Goal: Information Seeking & Learning: Learn about a topic

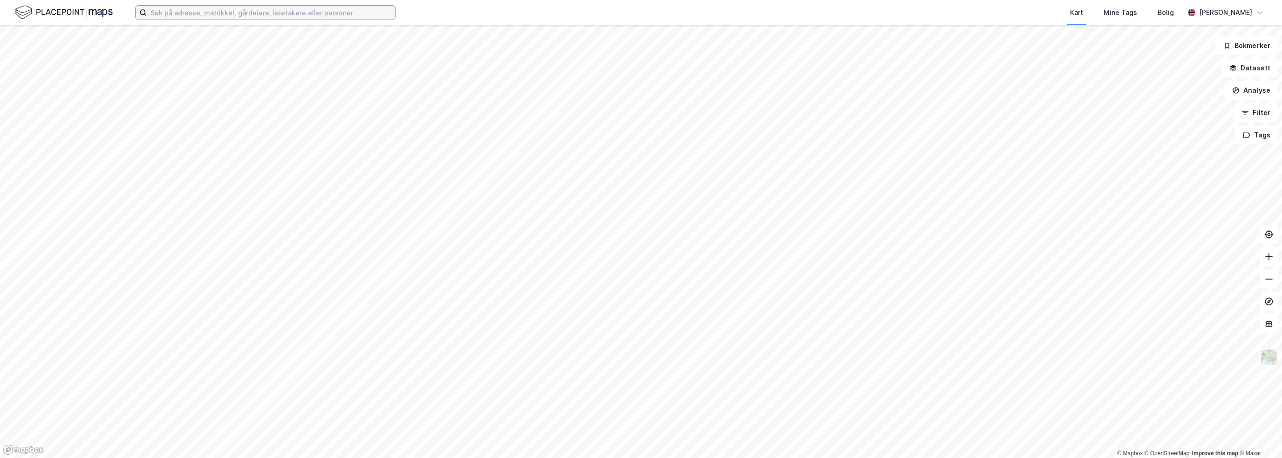
click at [276, 10] on input at bounding box center [271, 13] width 249 height 14
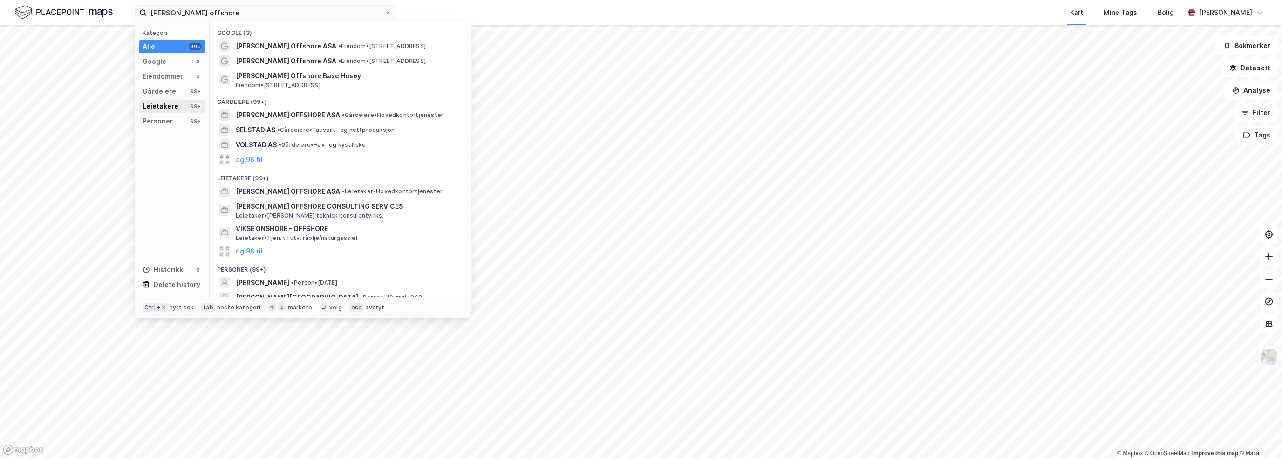
click at [183, 109] on div "Leietakere 99+" at bounding box center [172, 106] width 67 height 13
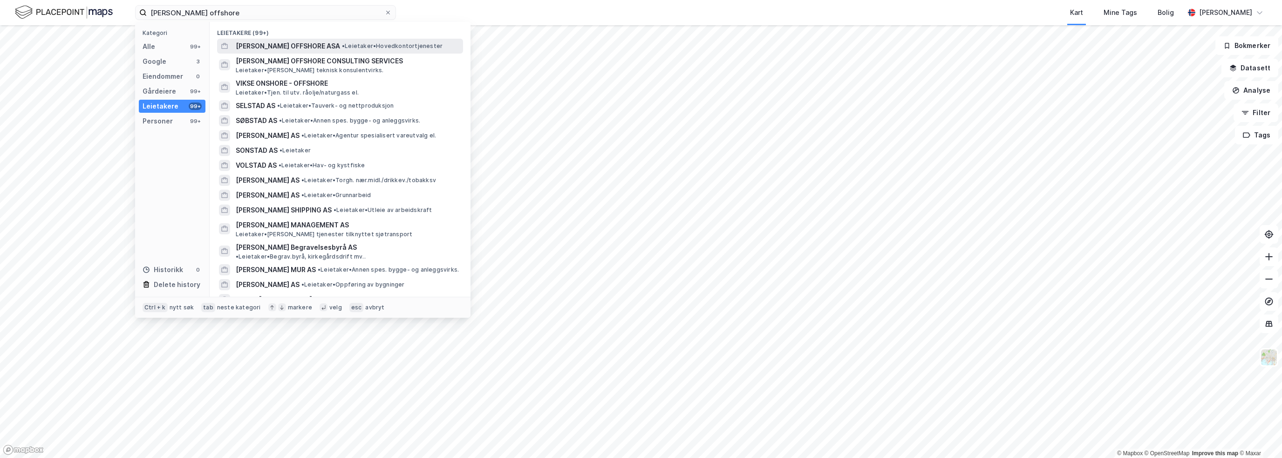
click at [315, 44] on span "[PERSON_NAME] OFFSHORE ASA" at bounding box center [288, 46] width 104 height 11
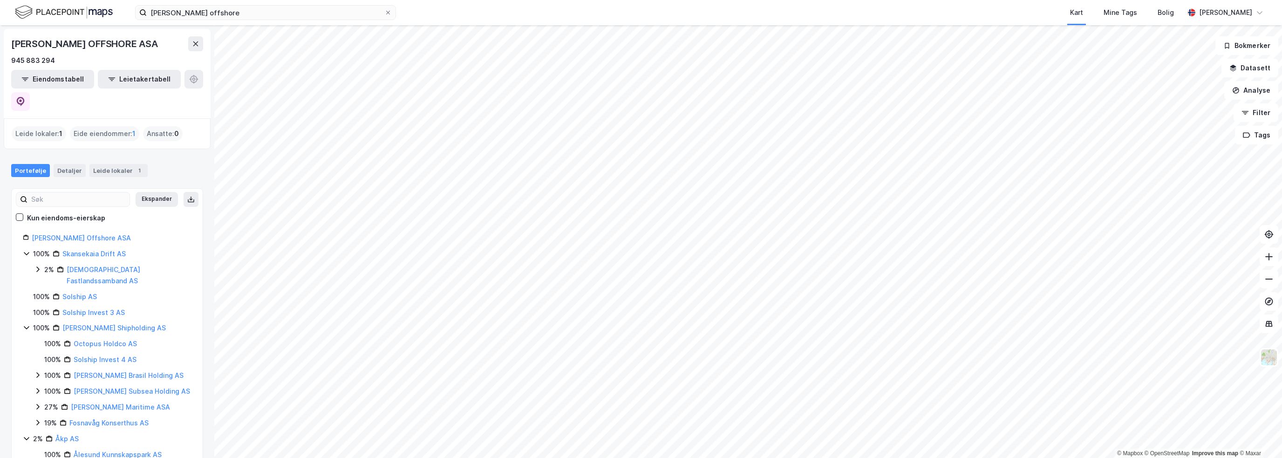
click at [118, 126] on div "Eide eiendommer : 1" at bounding box center [104, 133] width 69 height 15
click at [102, 164] on div "Leide lokaler 1" at bounding box center [118, 170] width 58 height 13
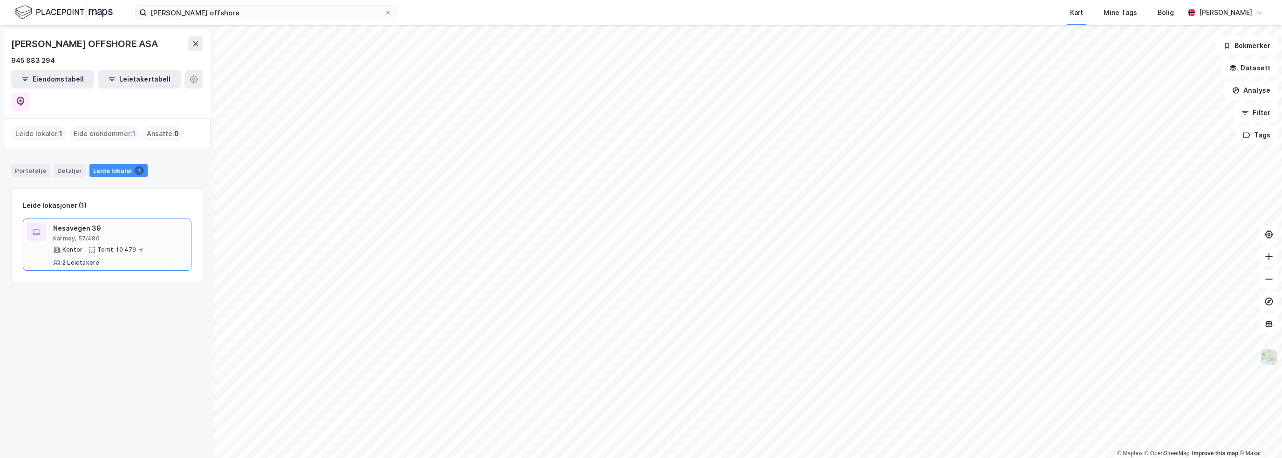
click at [84, 223] on div "Nesavegen 39" at bounding box center [120, 228] width 134 height 11
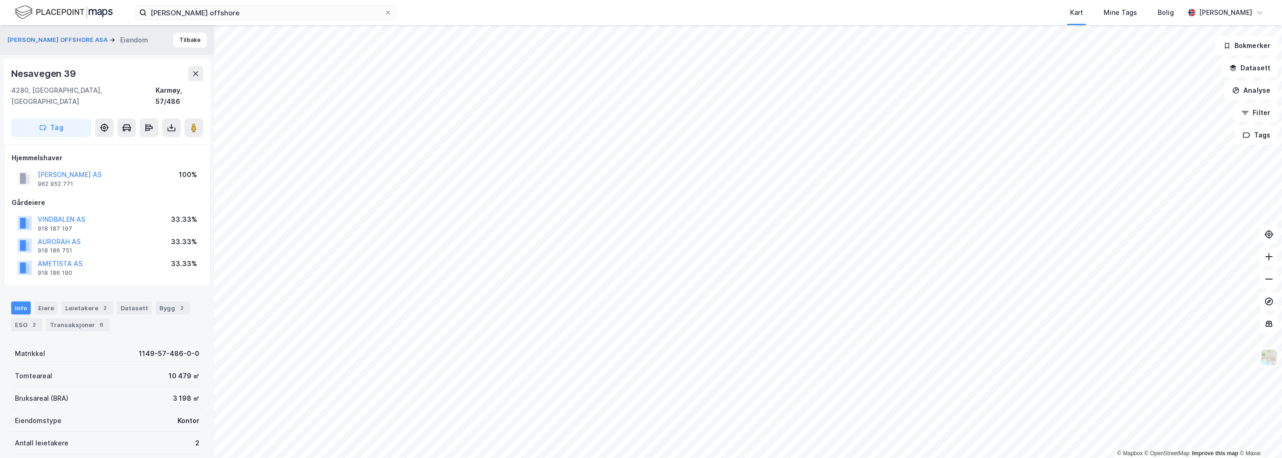
click at [45, 74] on div "Nesavegen 39" at bounding box center [44, 73] width 67 height 15
copy div "Nesavegen 39"
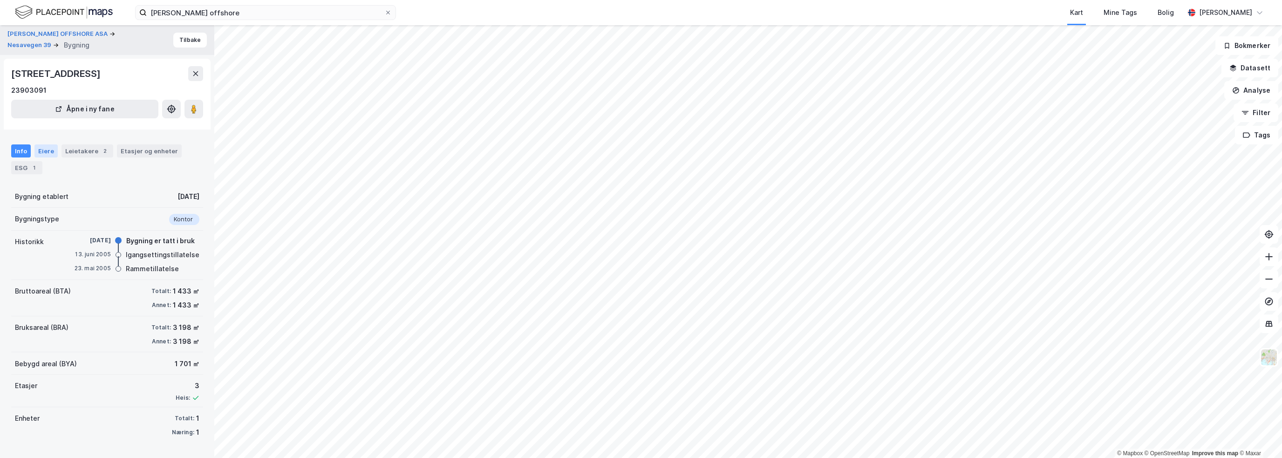
click at [39, 150] on div "Eiere" at bounding box center [45, 150] width 23 height 13
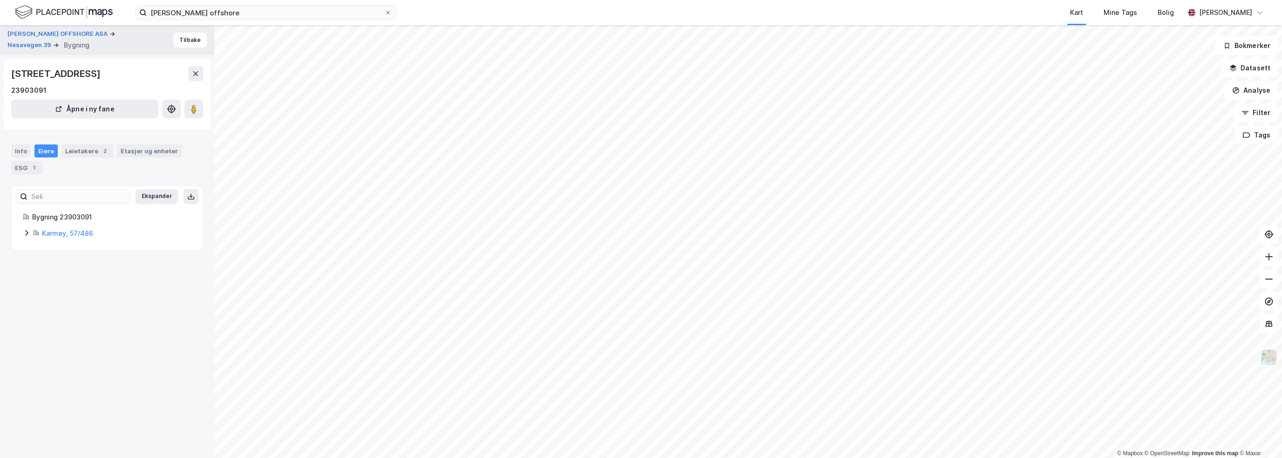
click at [28, 231] on icon at bounding box center [26, 232] width 7 height 7
click at [194, 16] on input "[PERSON_NAME] offshore" at bounding box center [266, 13] width 238 height 14
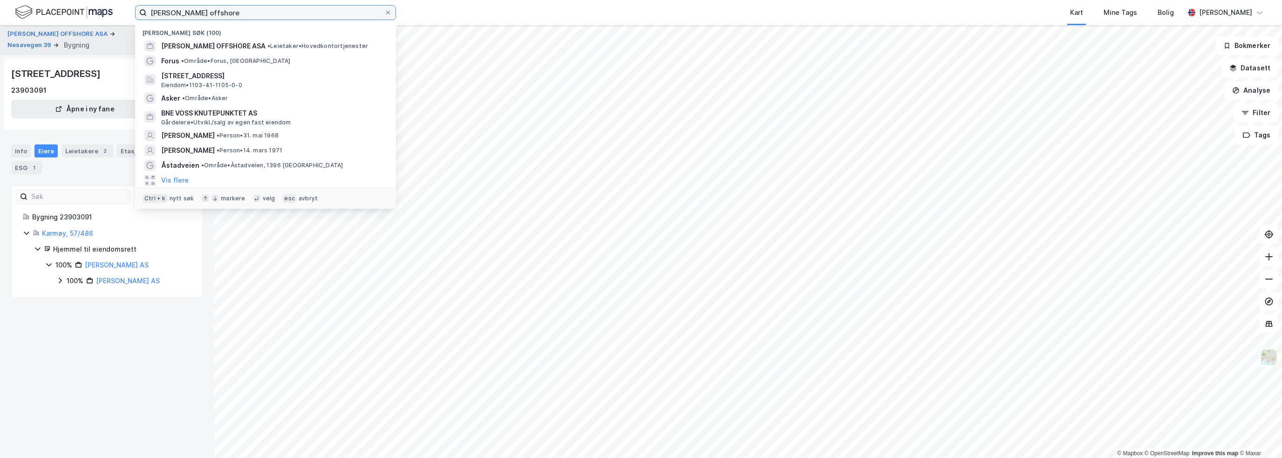
click at [194, 16] on input "[PERSON_NAME] offshore" at bounding box center [266, 13] width 238 height 14
paste input "[PERSON_NAME]"
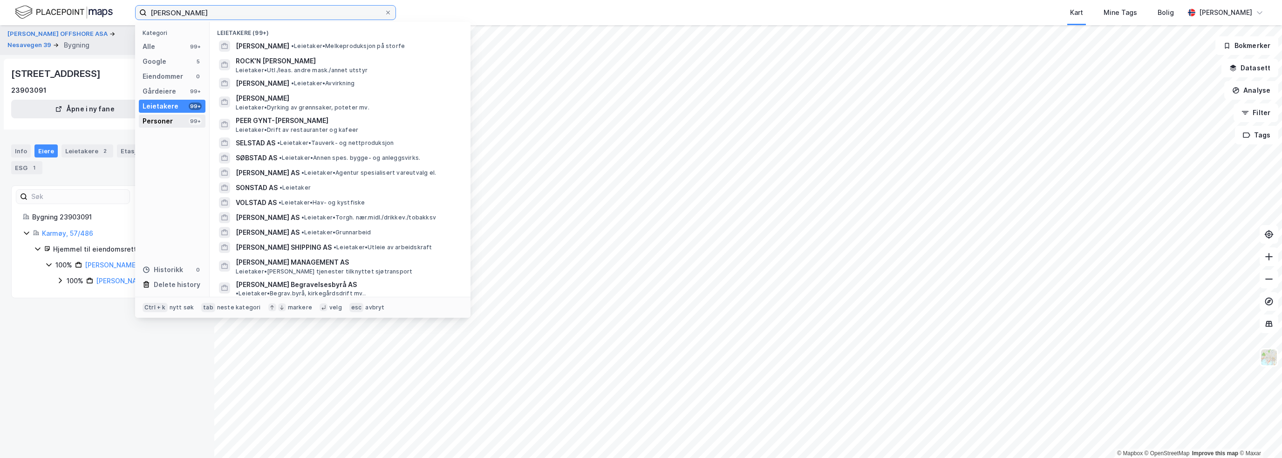
type input "[PERSON_NAME]"
click at [161, 124] on div "Personer" at bounding box center [158, 121] width 30 height 11
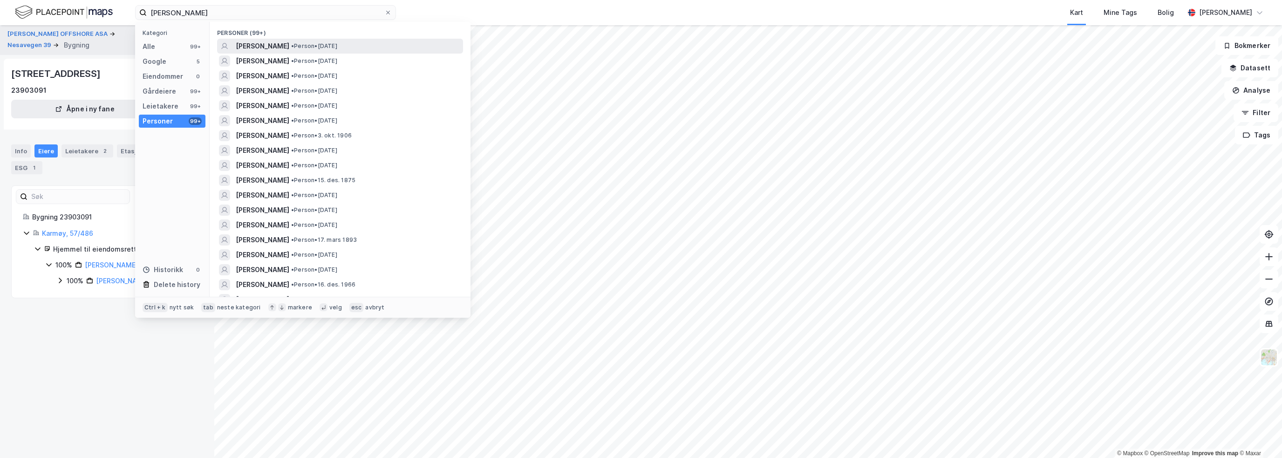
click at [289, 46] on span "[PERSON_NAME]" at bounding box center [263, 46] width 54 height 11
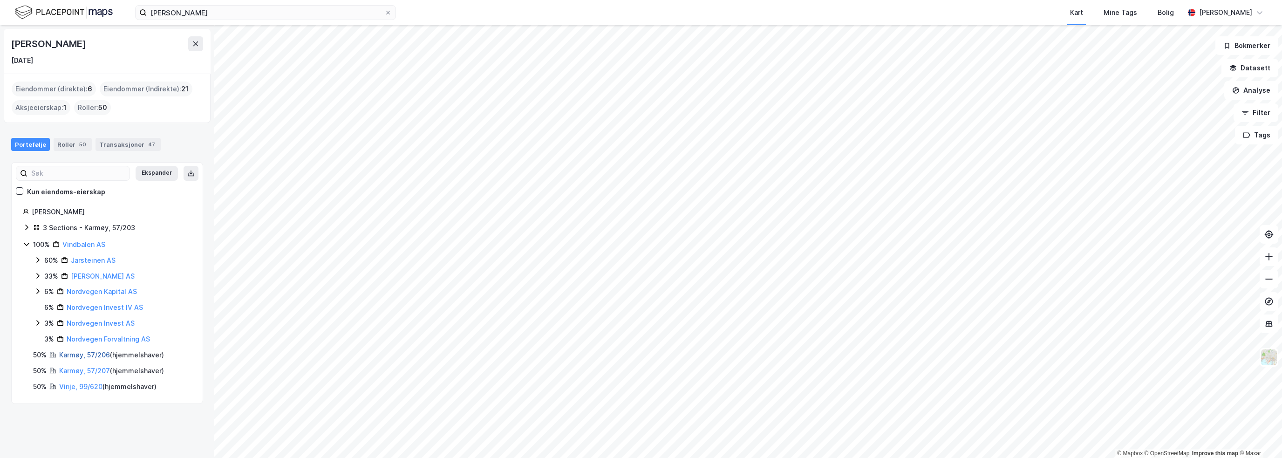
click at [90, 355] on link "Karmøy, 57/206" at bounding box center [84, 355] width 51 height 8
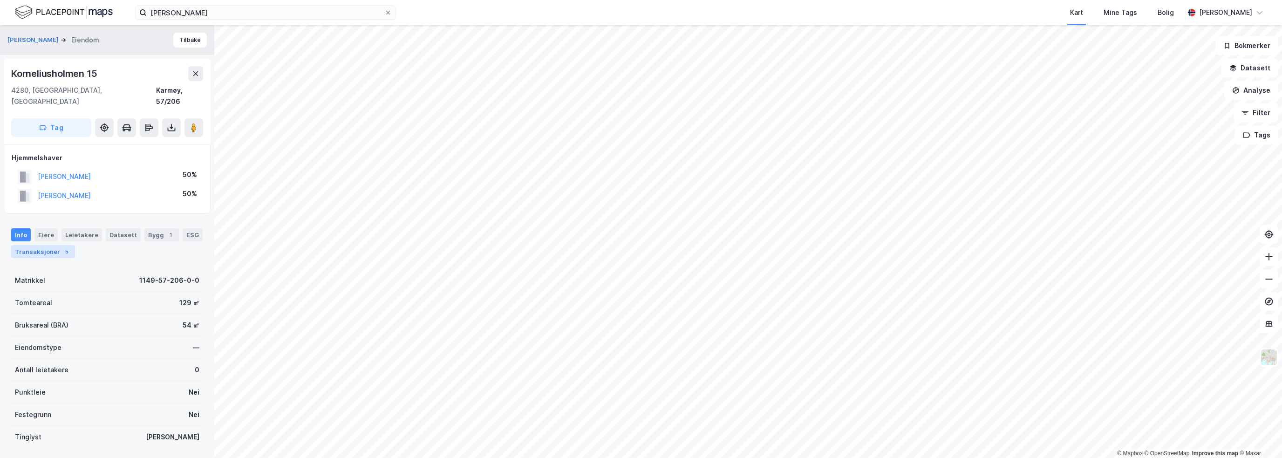
click at [49, 245] on div "Transaksjoner 5" at bounding box center [43, 251] width 64 height 13
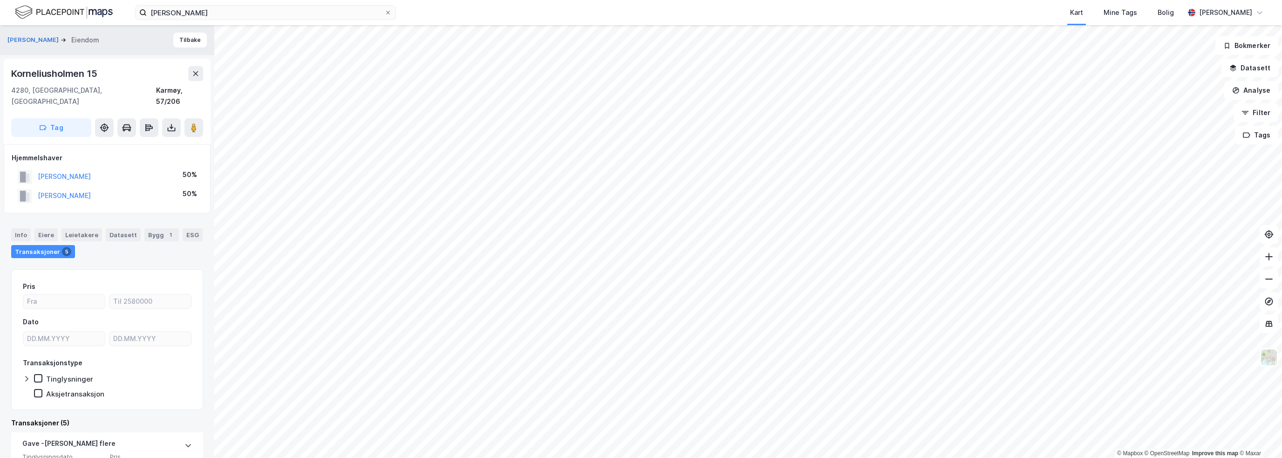
click at [63, 70] on div "Korneliusholmen 15" at bounding box center [55, 73] width 88 height 15
copy div "Korneliusholmen 15"
click at [176, 39] on button "Tilbake" at bounding box center [190, 40] width 34 height 15
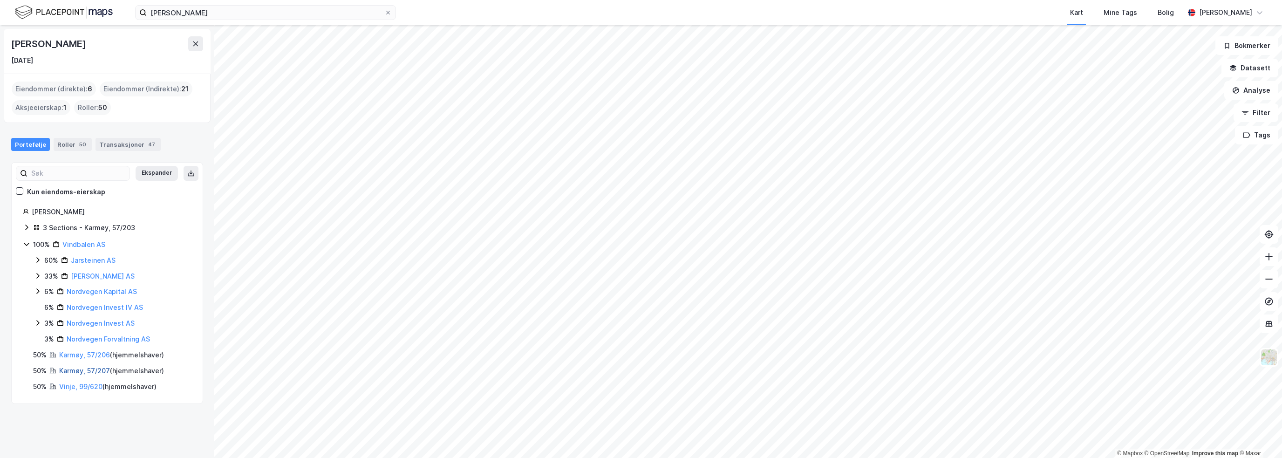
click at [95, 370] on link "Karmøy, 57/207" at bounding box center [84, 371] width 51 height 8
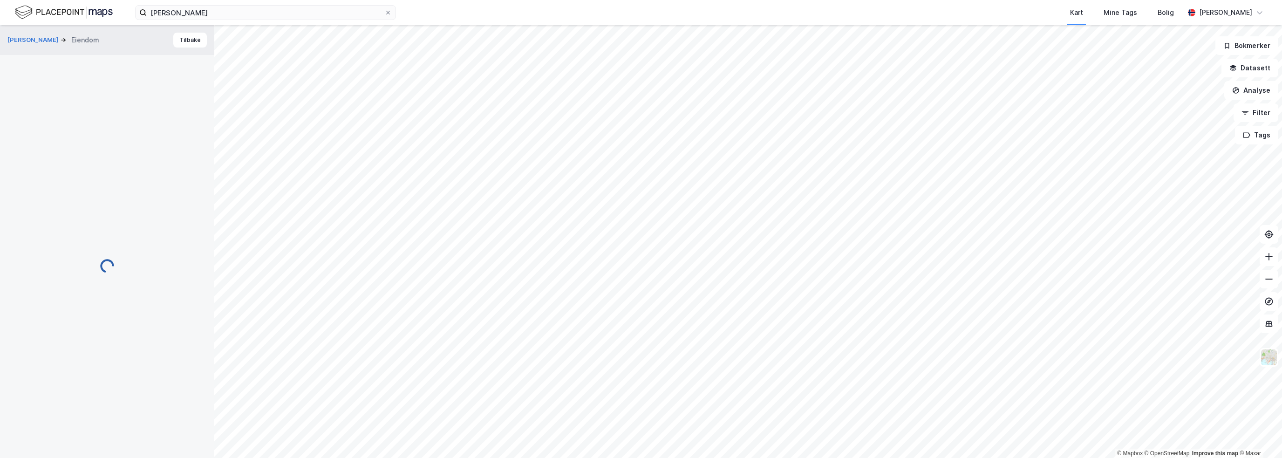
scroll to position [1, 0]
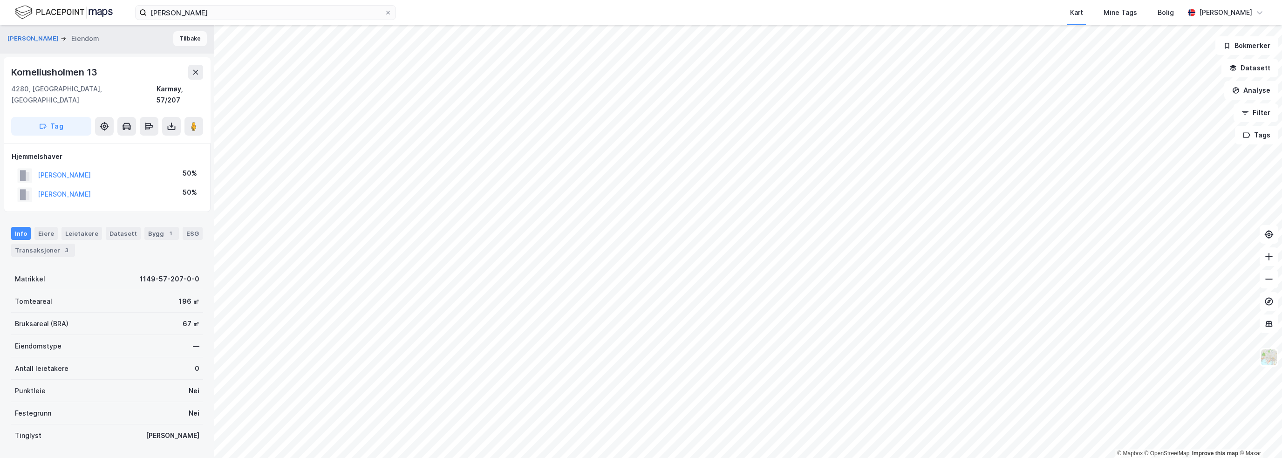
click at [191, 40] on button "Tilbake" at bounding box center [190, 38] width 34 height 15
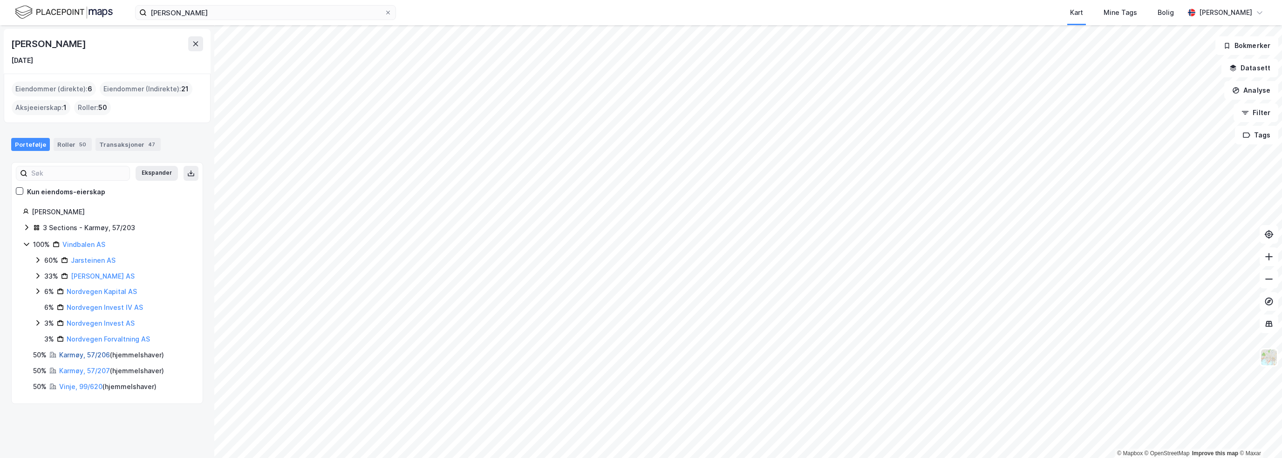
click at [102, 353] on link "Karmøy, 57/206" at bounding box center [84, 355] width 51 height 8
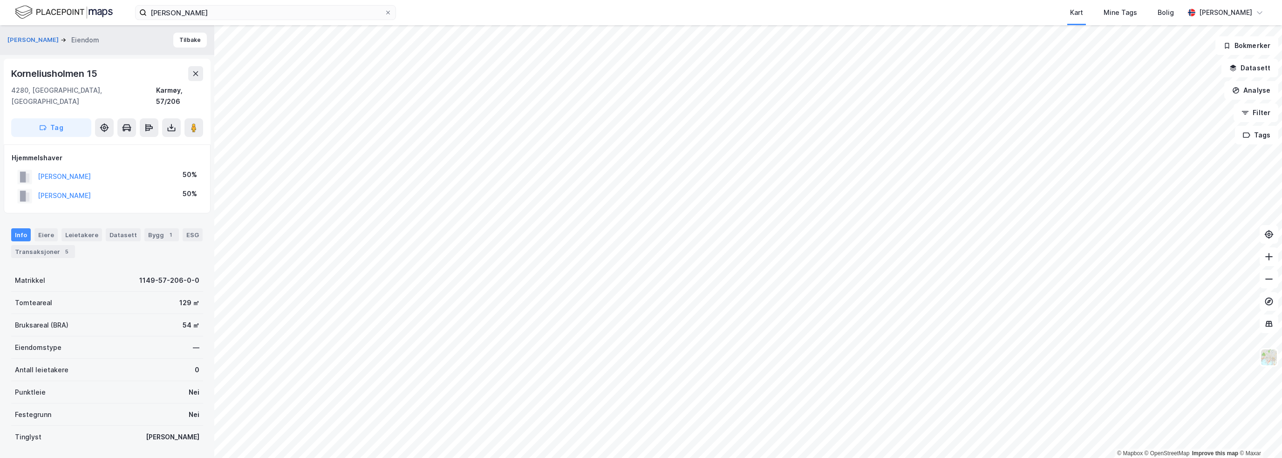
scroll to position [1, 0]
click at [188, 37] on button "Tilbake" at bounding box center [190, 38] width 34 height 15
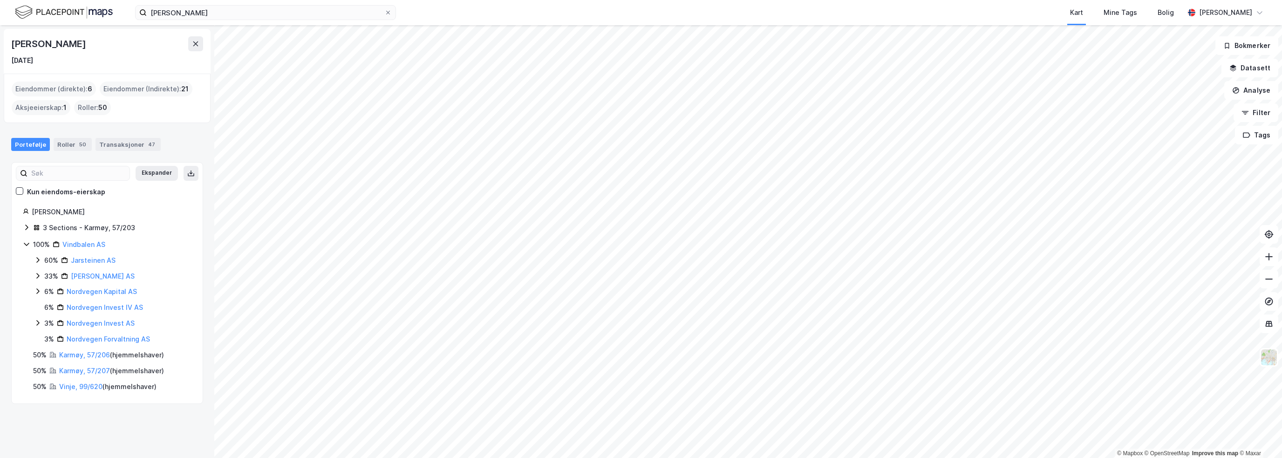
click at [24, 226] on icon at bounding box center [26, 227] width 7 height 7
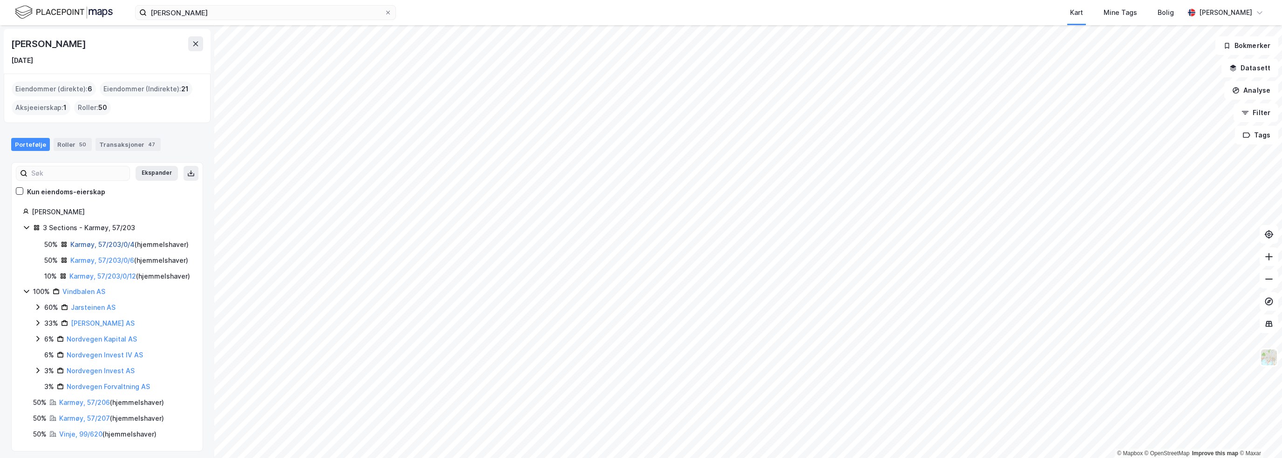
click at [97, 243] on link "Karmøy, 57/203/0/4" at bounding box center [102, 244] width 64 height 8
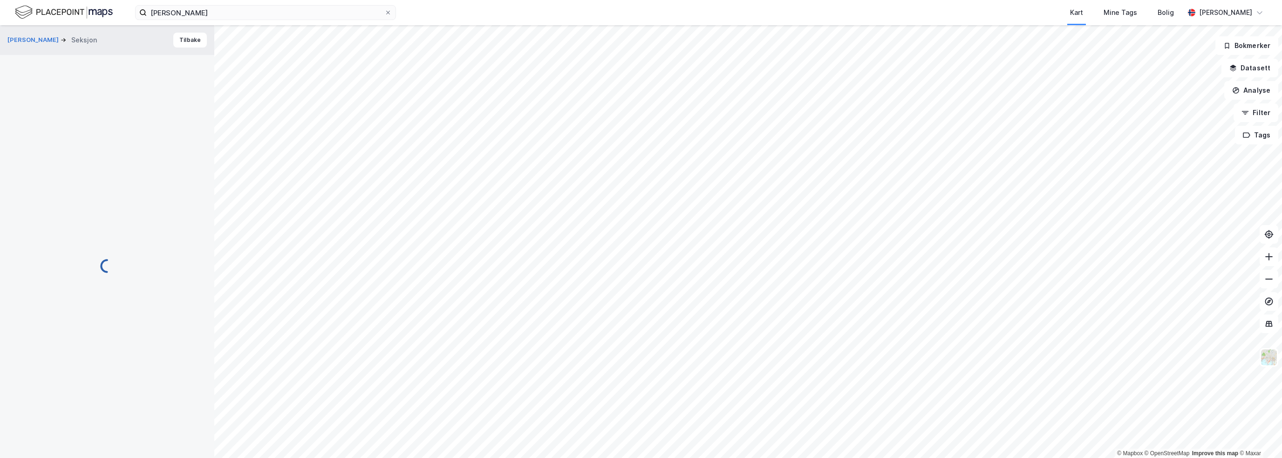
scroll to position [1, 0]
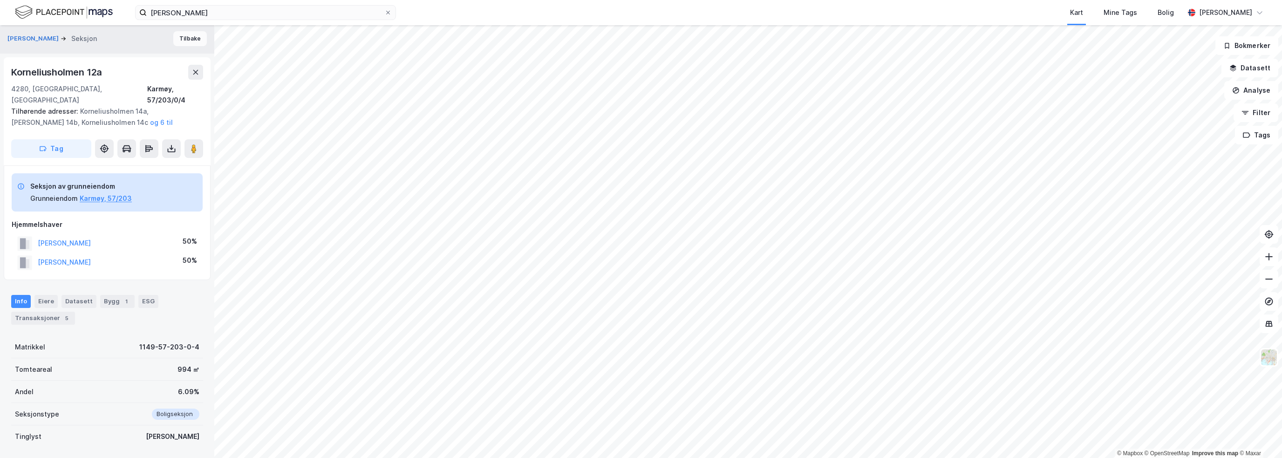
click at [190, 37] on button "Tilbake" at bounding box center [190, 38] width 34 height 15
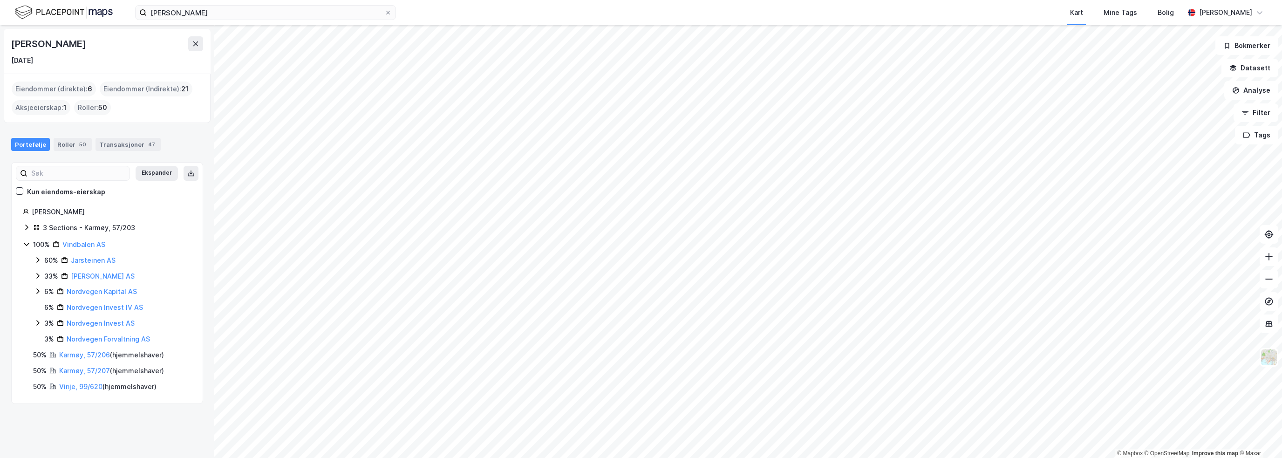
click at [24, 225] on icon at bounding box center [26, 227] width 7 height 7
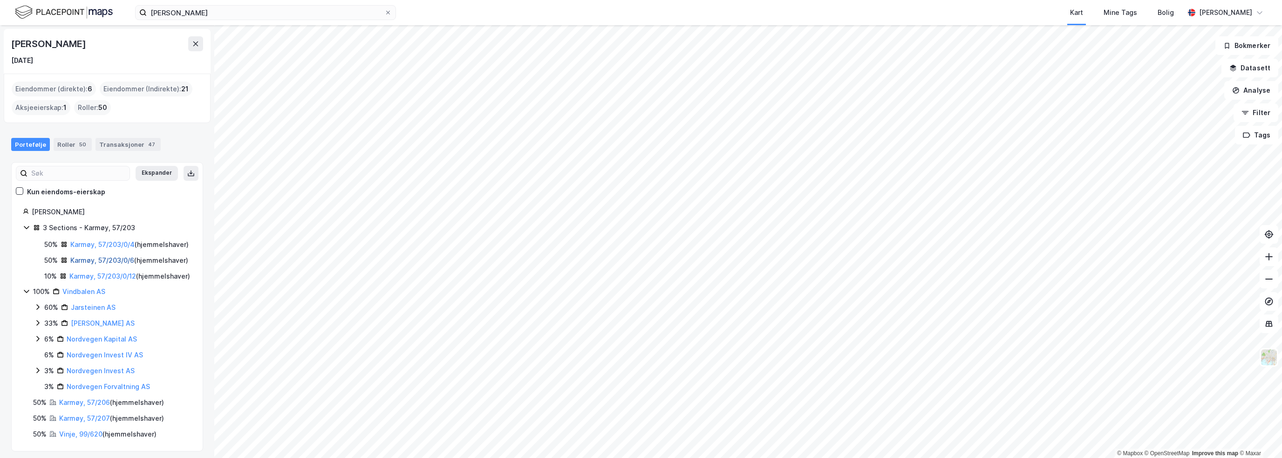
click at [80, 264] on link "Karmøy, 57/203/0/6" at bounding box center [102, 260] width 64 height 8
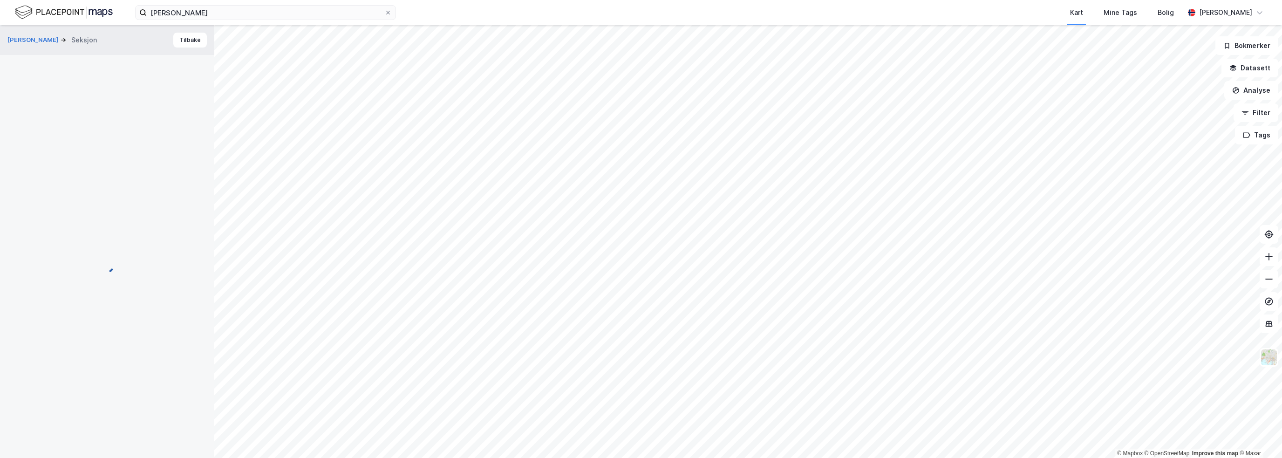
scroll to position [1, 0]
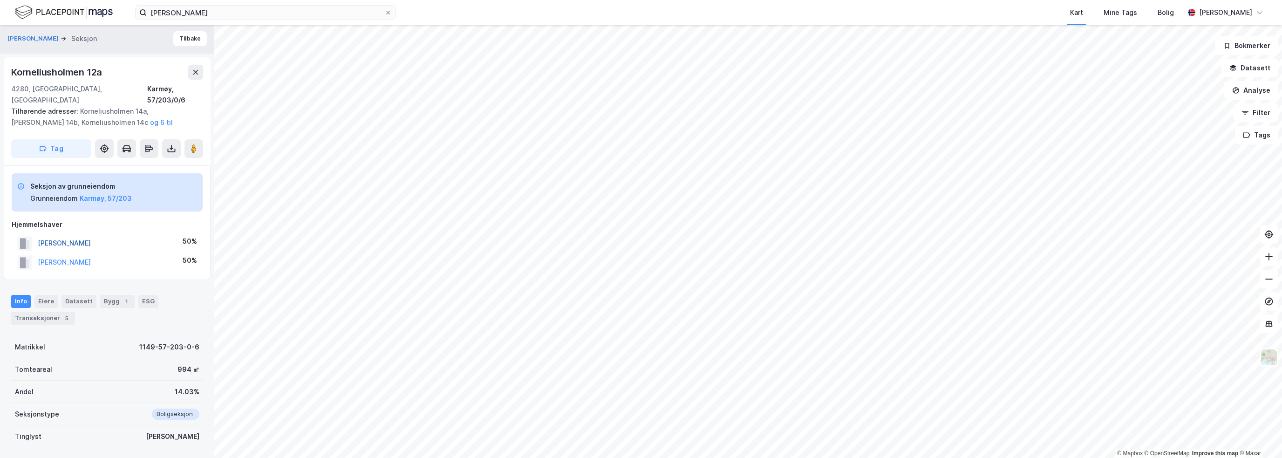
click at [0, 0] on button "[PERSON_NAME]" at bounding box center [0, 0] width 0 height 0
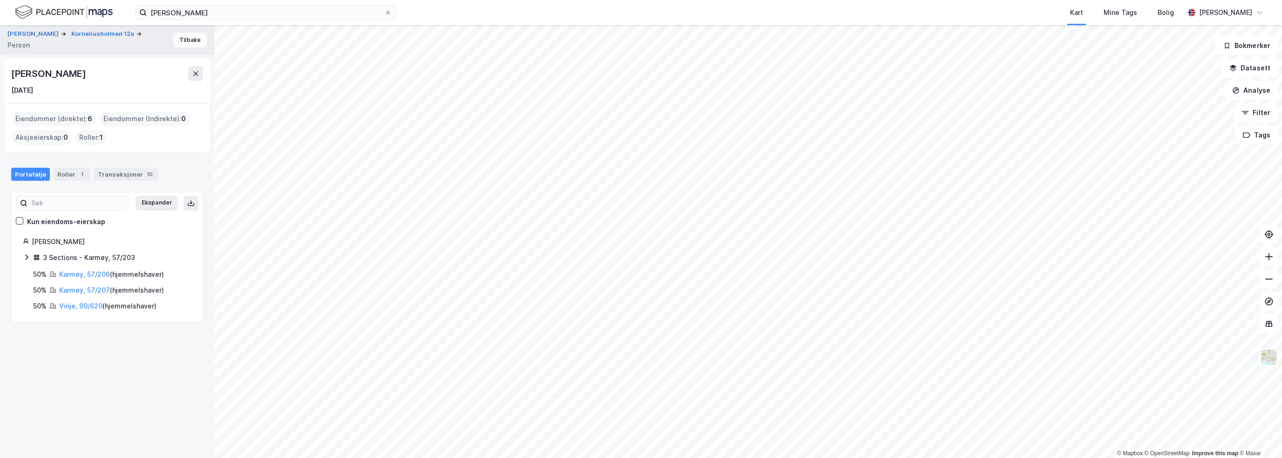
click at [180, 37] on button "Tilbake" at bounding box center [190, 40] width 34 height 15
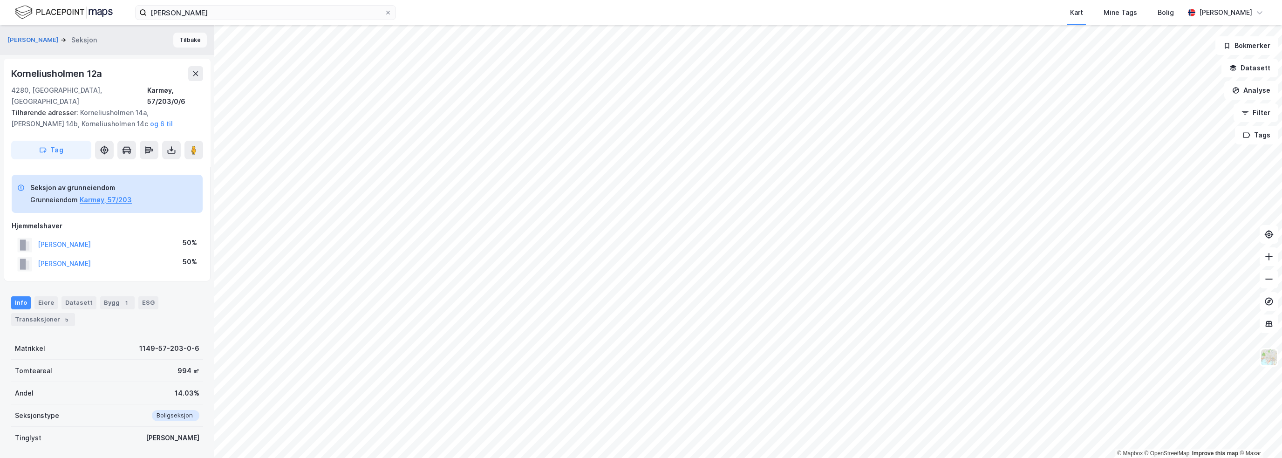
scroll to position [1, 0]
click at [190, 40] on button "Tilbake" at bounding box center [190, 38] width 34 height 15
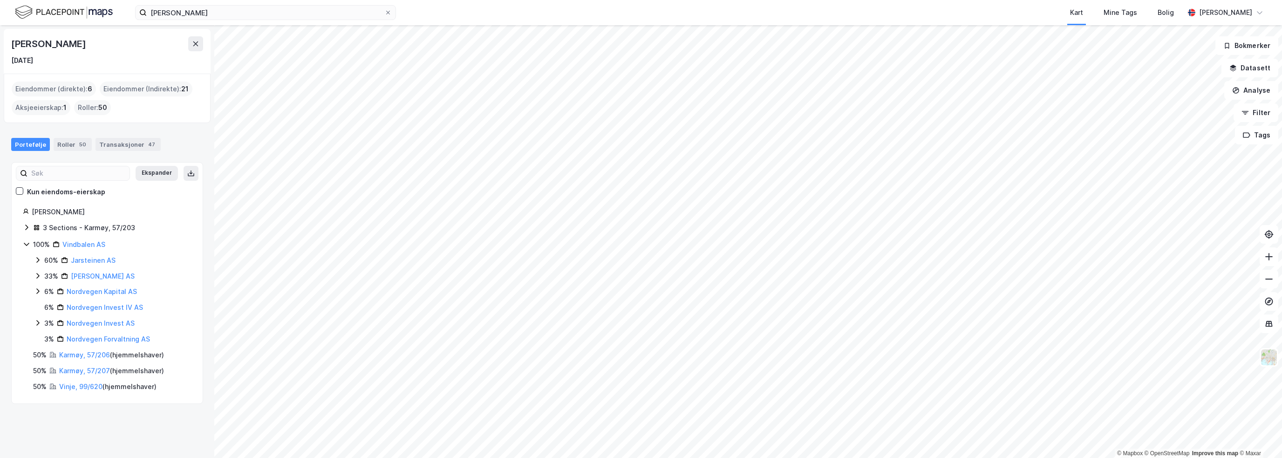
click at [27, 228] on icon at bounding box center [26, 228] width 3 height 6
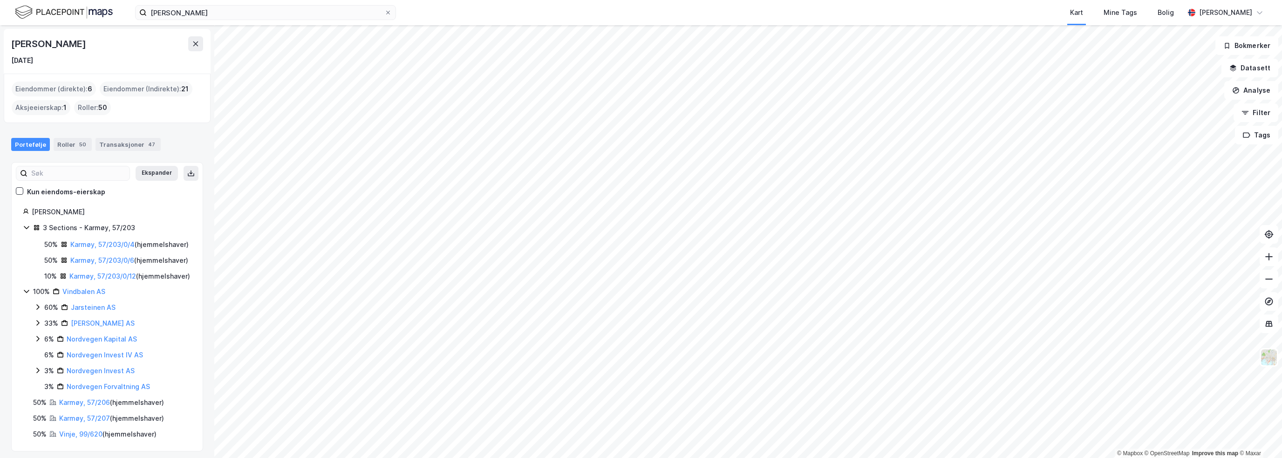
click at [27, 228] on icon at bounding box center [26, 227] width 5 height 3
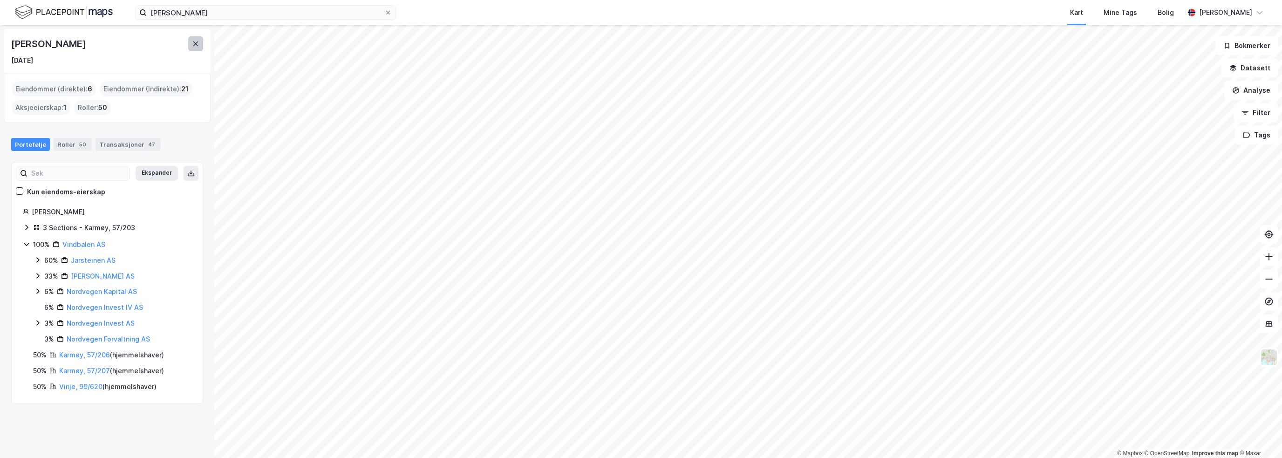
click at [194, 41] on icon at bounding box center [195, 43] width 7 height 7
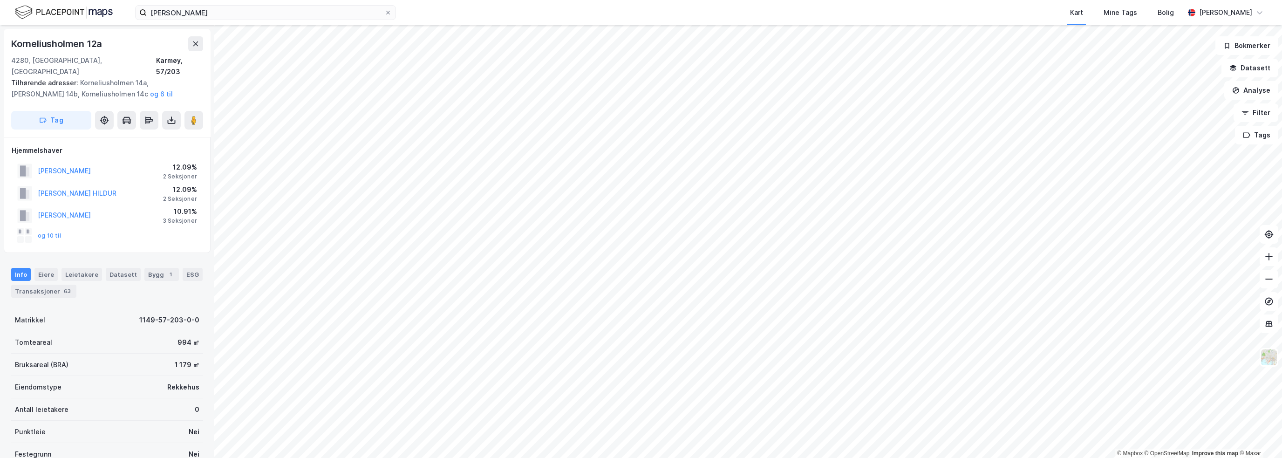
scroll to position [1, 0]
click at [229, 13] on input "[PERSON_NAME]" at bounding box center [266, 13] width 238 height 14
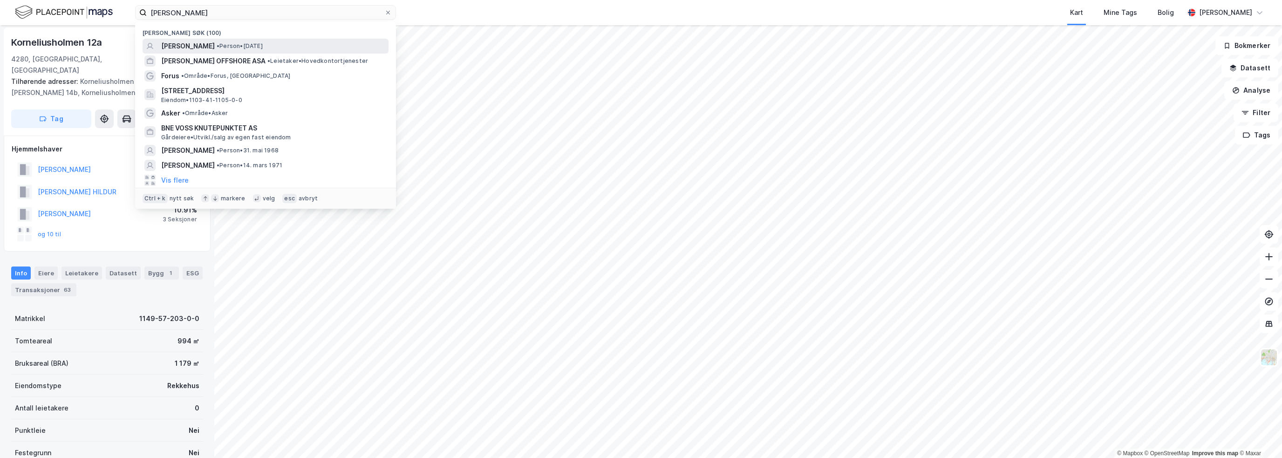
click at [215, 45] on span "[PERSON_NAME]" at bounding box center [188, 46] width 54 height 11
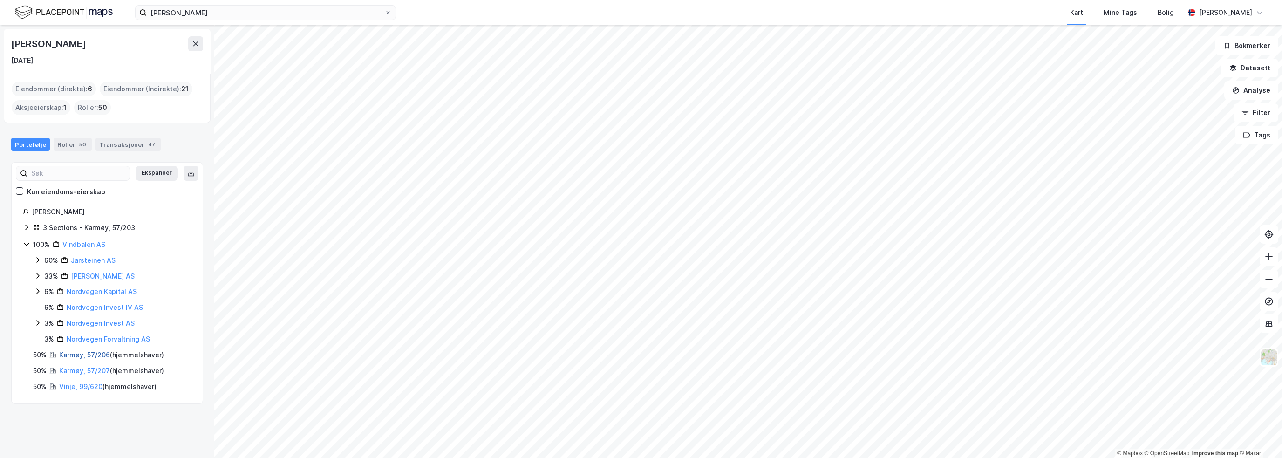
click at [101, 354] on link "Karmøy, 57/206" at bounding box center [84, 355] width 51 height 8
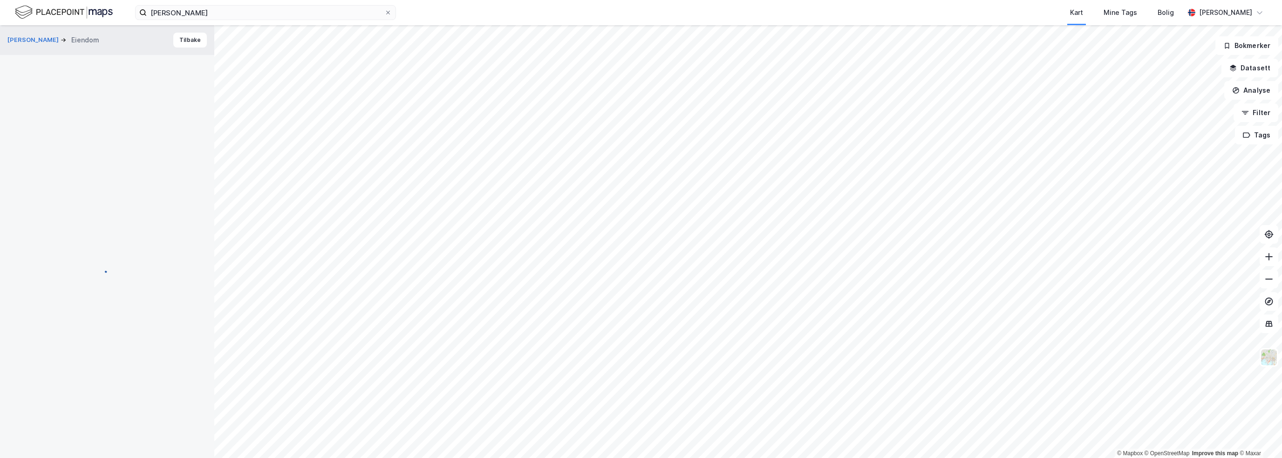
scroll to position [1, 0]
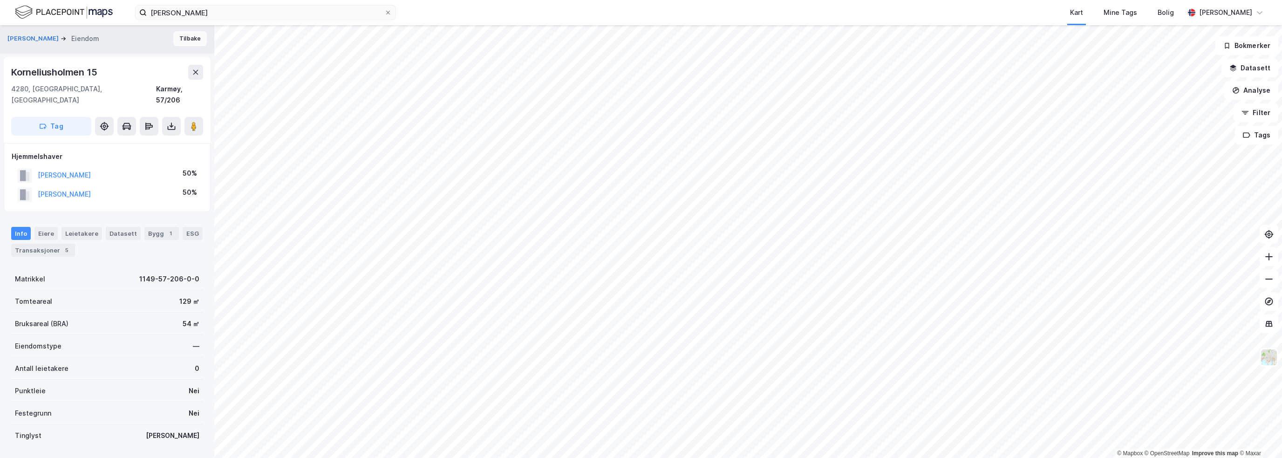
click at [177, 44] on button "Tilbake" at bounding box center [190, 38] width 34 height 15
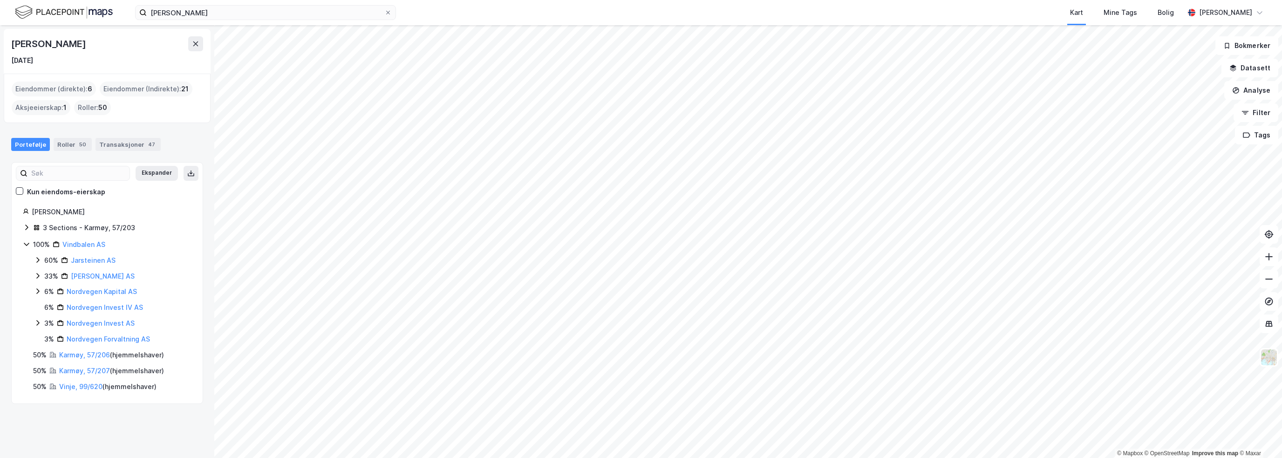
click at [80, 230] on div "3 Sections - Karmøy, 57/203" at bounding box center [89, 227] width 92 height 11
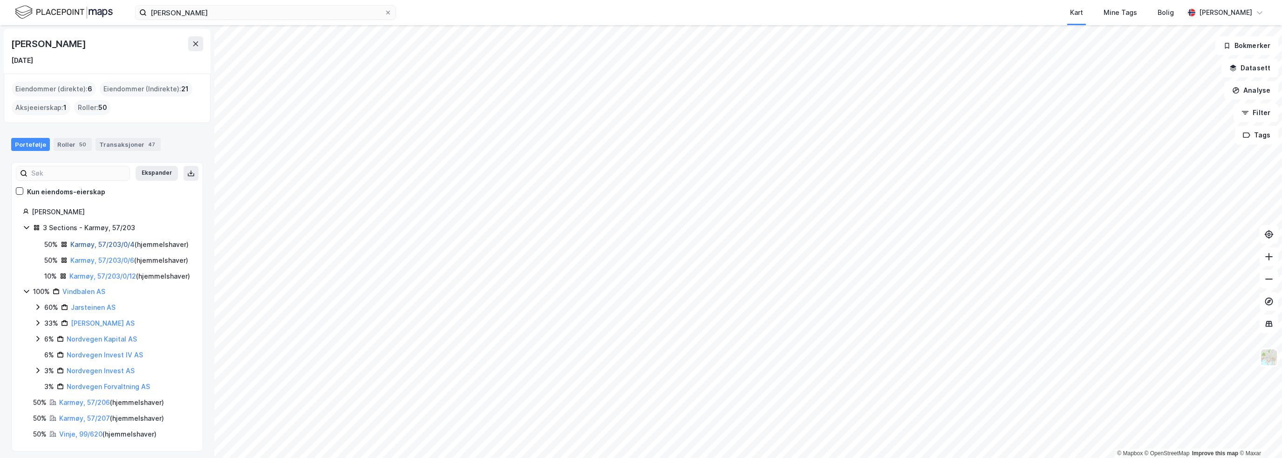
click at [88, 244] on link "Karmøy, 57/203/0/4" at bounding box center [102, 244] width 64 height 8
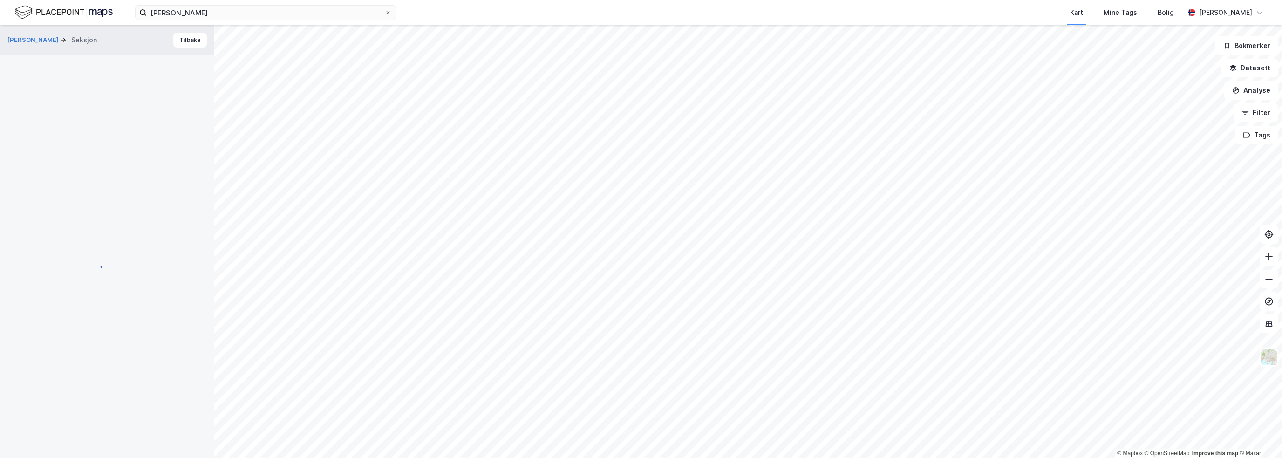
scroll to position [1, 0]
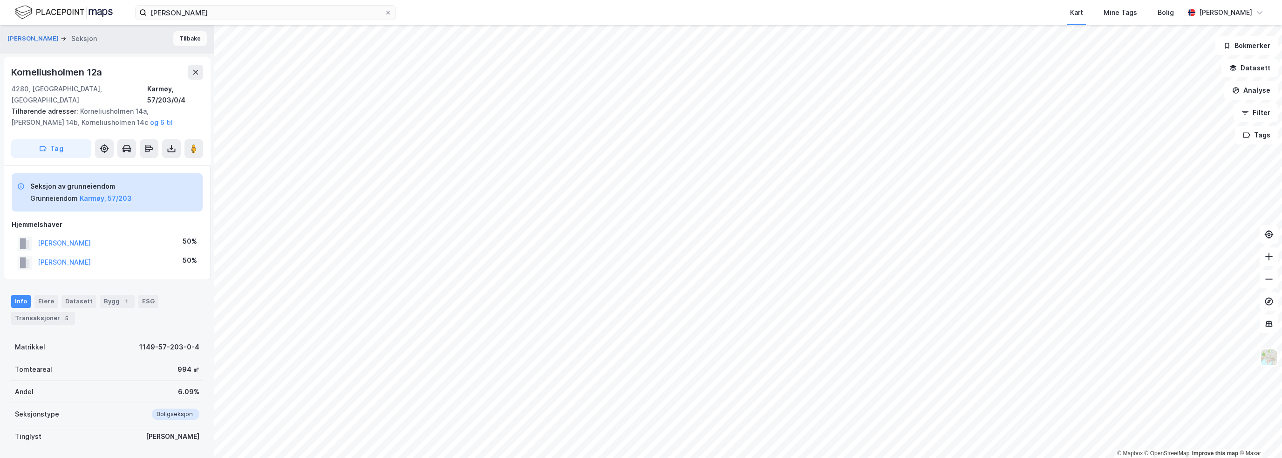
click at [194, 37] on button "Tilbake" at bounding box center [190, 38] width 34 height 15
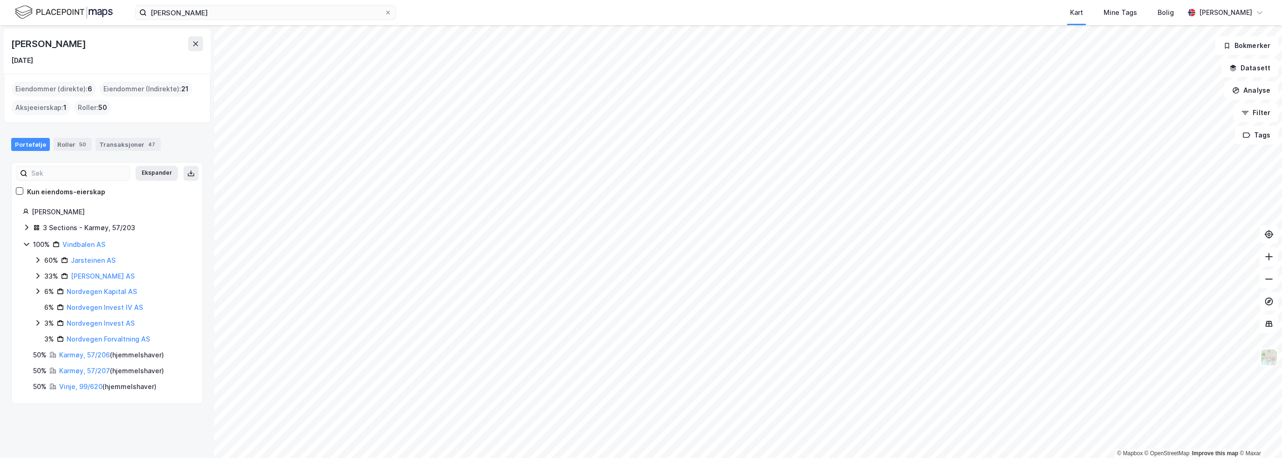
click at [90, 229] on div "3 Sections - Karmøy, 57/203" at bounding box center [89, 227] width 92 height 11
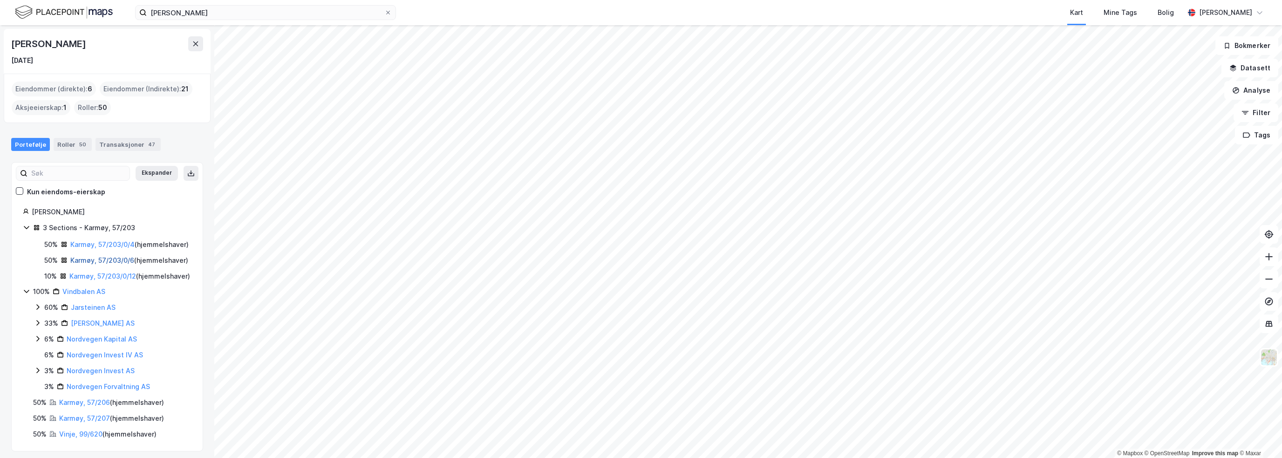
click at [90, 264] on link "Karmøy, 57/203/0/6" at bounding box center [102, 260] width 64 height 8
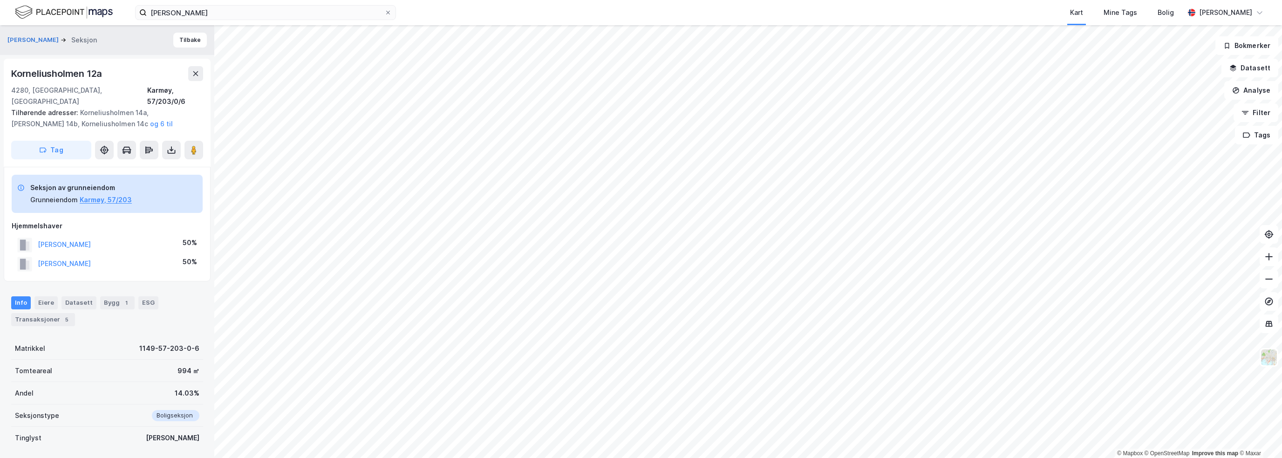
scroll to position [1, 0]
click at [57, 312] on div "Transaksjoner 5" at bounding box center [43, 318] width 64 height 13
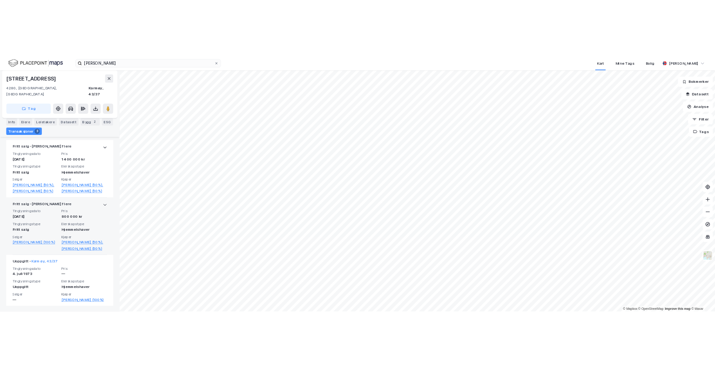
scroll to position [206, 0]
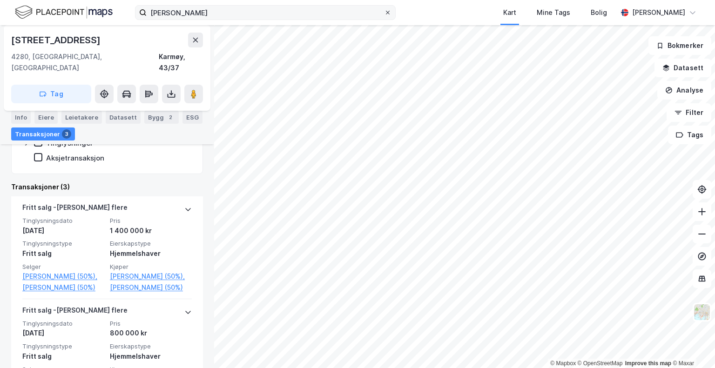
click at [387, 14] on icon at bounding box center [388, 13] width 6 height 6
click at [384, 14] on input "[PERSON_NAME]" at bounding box center [266, 13] width 238 height 14
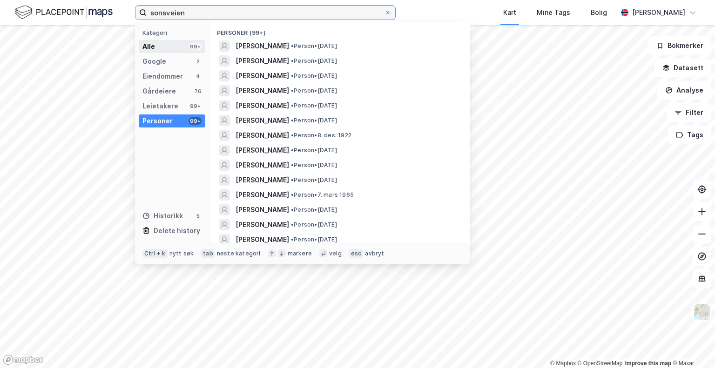
type input "sonsveien"
click at [188, 47] on div "Alle 99+" at bounding box center [172, 46] width 67 height 13
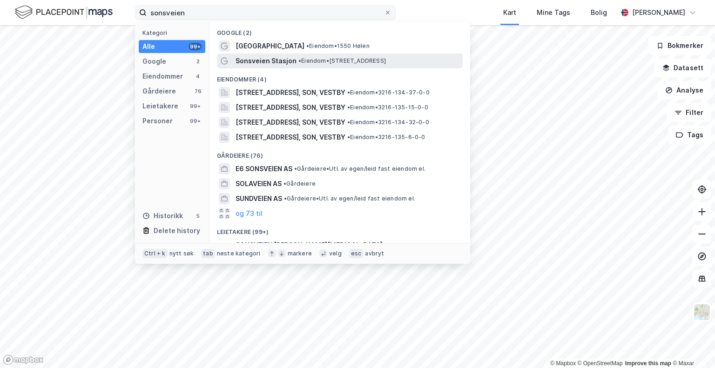
click at [271, 66] on span "Sonsveien Stasjon" at bounding box center [266, 60] width 61 height 11
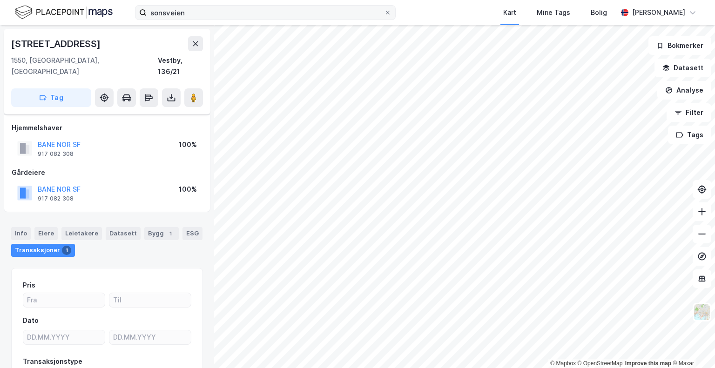
scroll to position [62, 0]
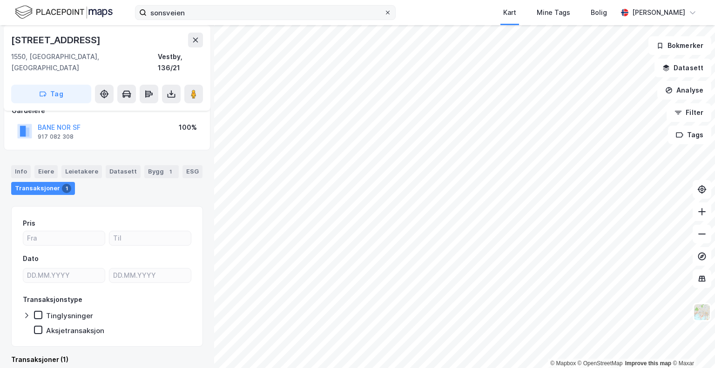
click at [387, 12] on icon at bounding box center [388, 13] width 6 height 6
click at [384, 12] on input "sonsveien" at bounding box center [266, 13] width 238 height 14
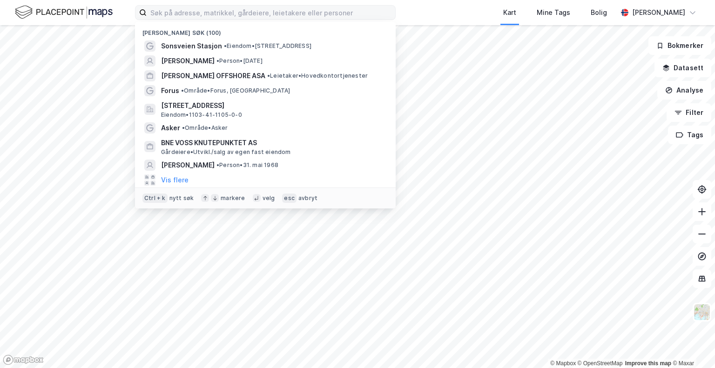
click at [422, 17] on div "[PERSON_NAME] søk (100) Sonsveien Stasjon • Eiendom • [STREET_ADDRESS], 1550 Hø…" at bounding box center [357, 12] width 715 height 25
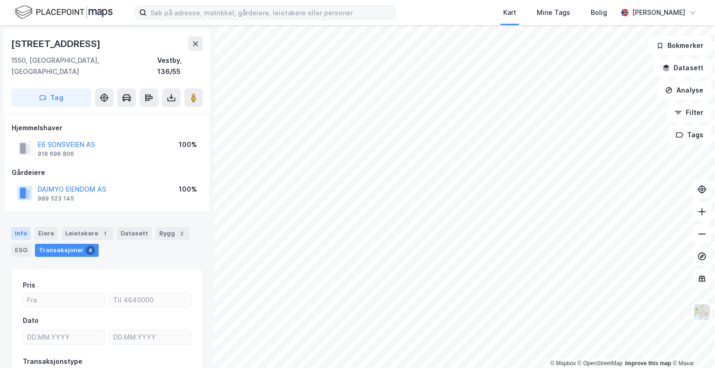
click at [22, 227] on div "Info" at bounding box center [21, 233] width 20 height 13
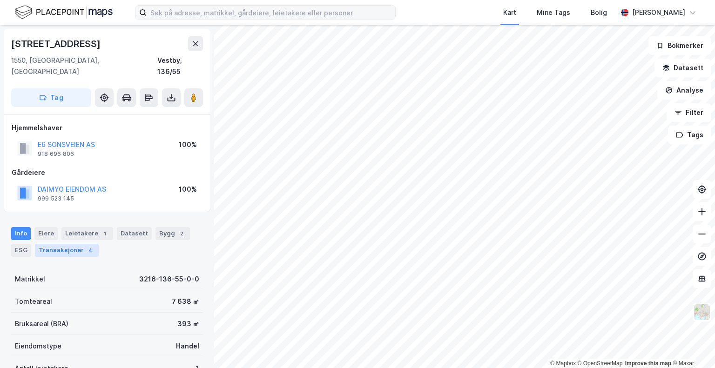
click at [61, 244] on div "Transaksjoner 4" at bounding box center [67, 250] width 64 height 13
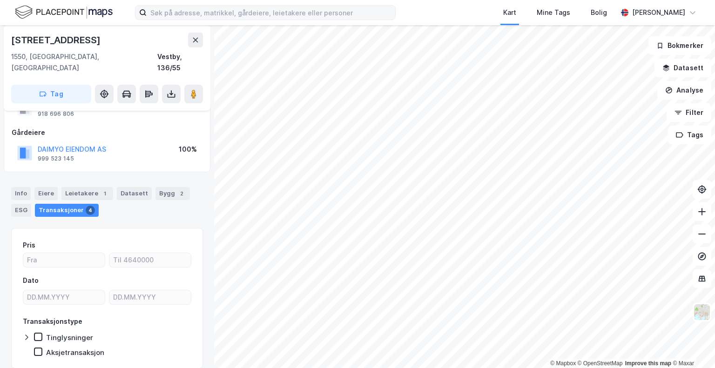
scroll to position [40, 0]
click at [689, 91] on button "Analyse" at bounding box center [685, 90] width 54 height 19
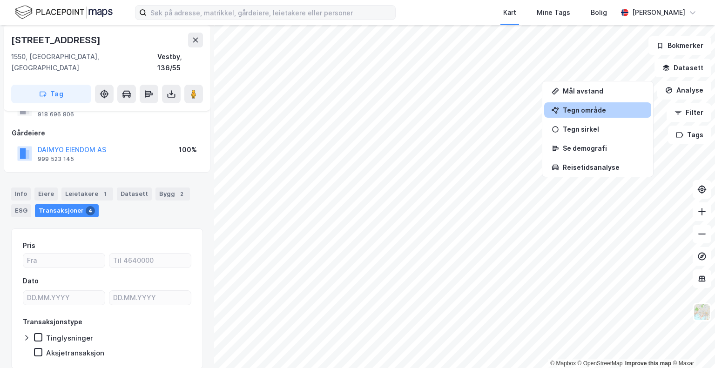
click at [599, 108] on div "Tegn område" at bounding box center [603, 110] width 81 height 8
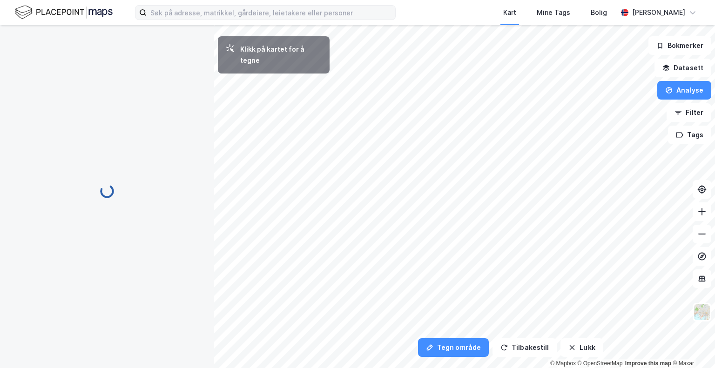
scroll to position [0, 0]
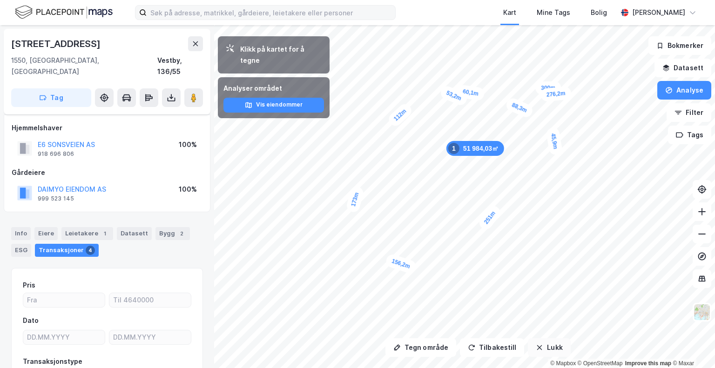
click at [550, 351] on button "Lukk" at bounding box center [549, 348] width 42 height 19
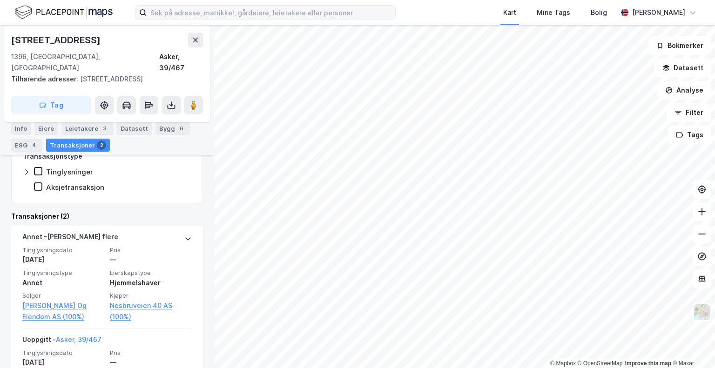
scroll to position [218, 0]
click at [22, 125] on div "Info" at bounding box center [21, 128] width 20 height 13
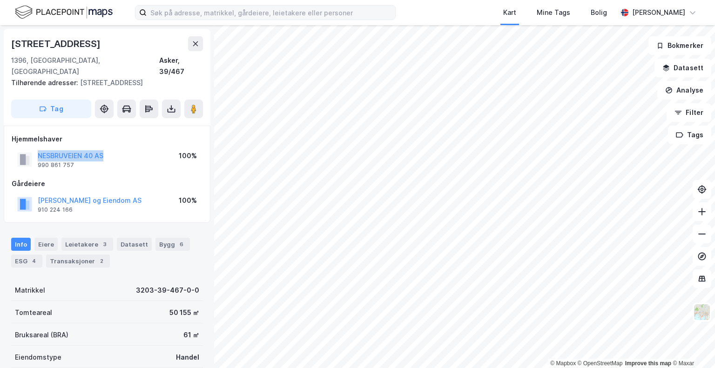
drag, startPoint x: 111, startPoint y: 143, endPoint x: 34, endPoint y: 139, distance: 76.5
click at [34, 149] on div "NESBRUVEIEN 40 AS 990 861 757 100%" at bounding box center [107, 160] width 191 height 22
copy button "NESBRUVEIEN 40 AS"
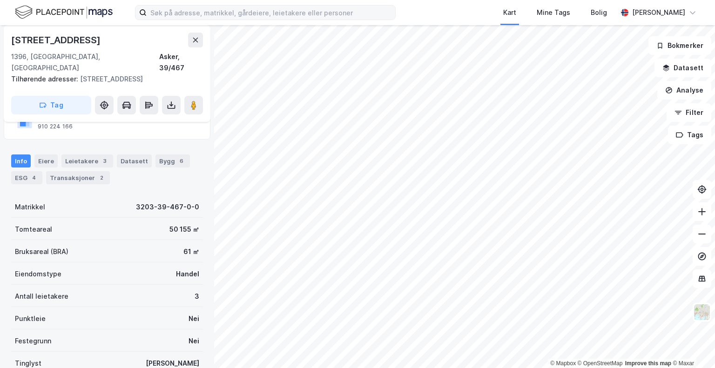
scroll to position [73, 0]
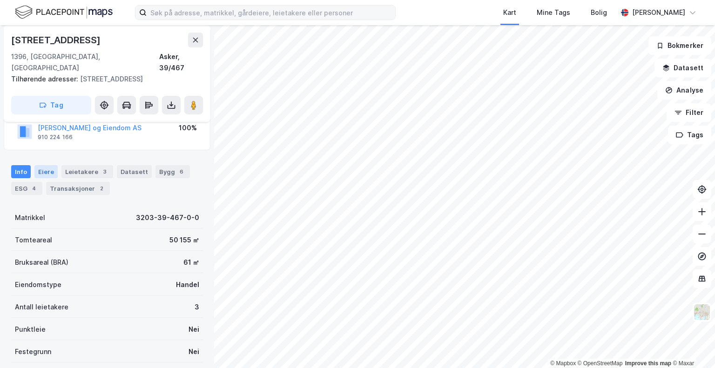
click at [48, 165] on div "Eiere" at bounding box center [45, 171] width 23 height 13
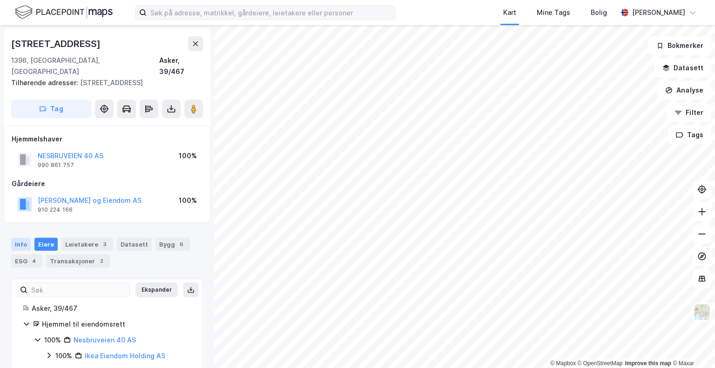
click at [22, 238] on div "Info" at bounding box center [21, 244] width 20 height 13
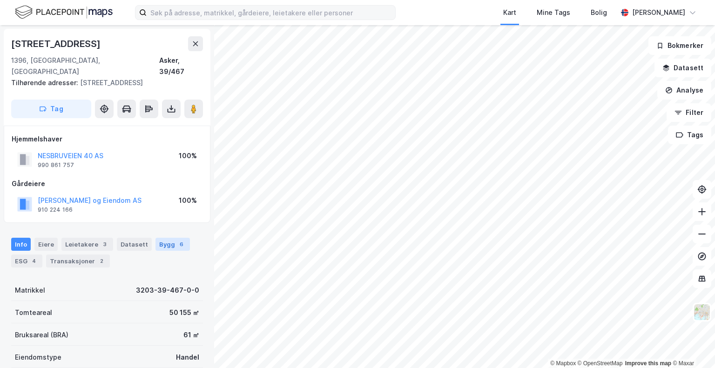
click at [156, 238] on div "Bygg 6" at bounding box center [173, 244] width 34 height 13
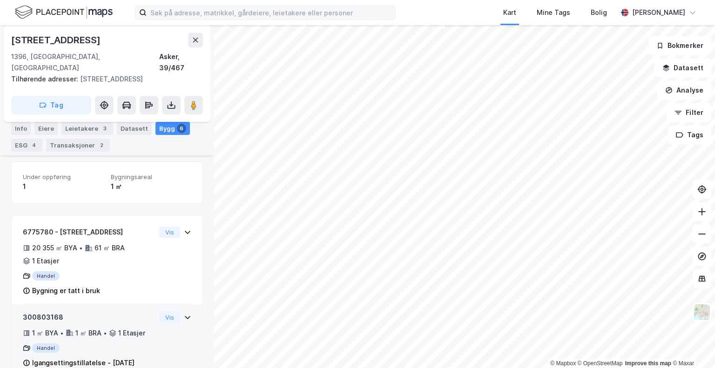
scroll to position [171, 0]
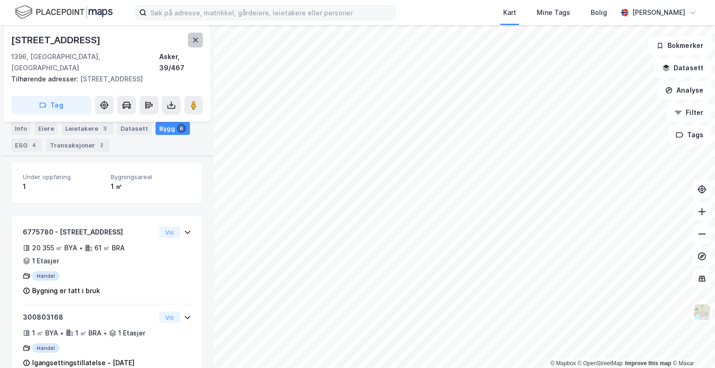
click at [197, 39] on icon at bounding box center [195, 40] width 5 height 5
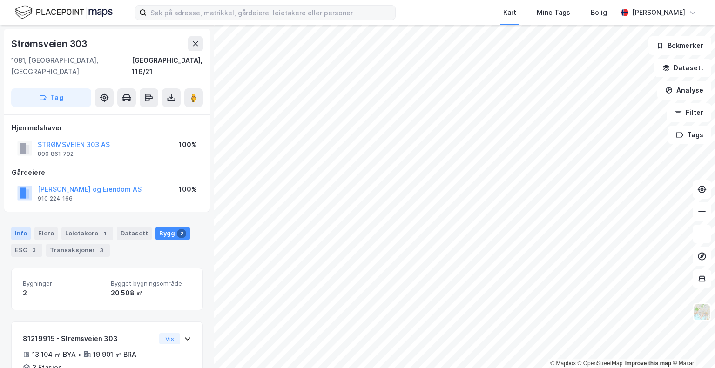
click at [16, 227] on div "Info" at bounding box center [21, 233] width 20 height 13
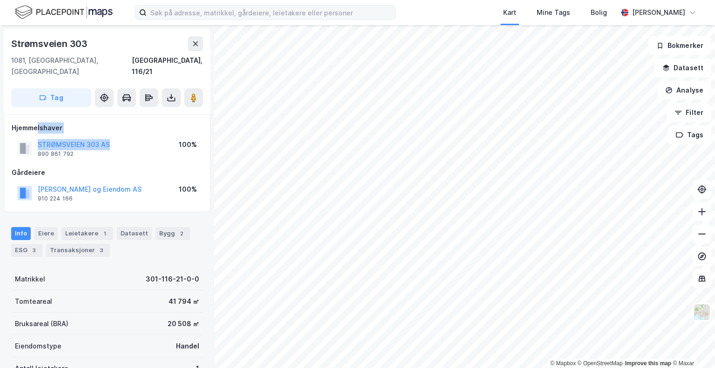
drag, startPoint x: 114, startPoint y: 132, endPoint x: 37, endPoint y: 124, distance: 76.8
click at [37, 124] on div "Hjemmelshaver STRØMSVEIEN 303 AS 890 861 792 100%" at bounding box center [107, 141] width 191 height 37
copy div "lshaver STRØMSVEIEN 303 AS"
click at [157, 227] on div "Bygg 2" at bounding box center [173, 233] width 34 height 13
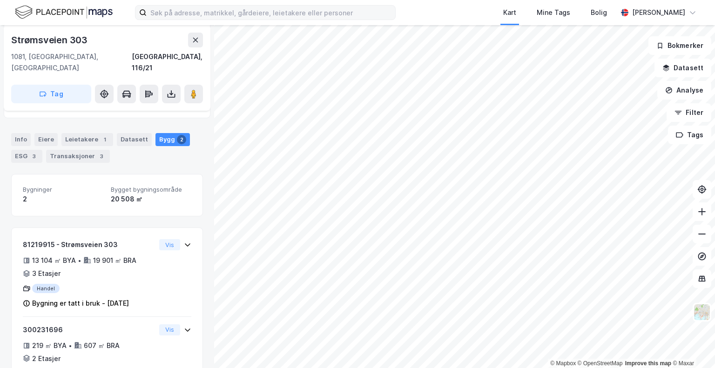
scroll to position [100, 0]
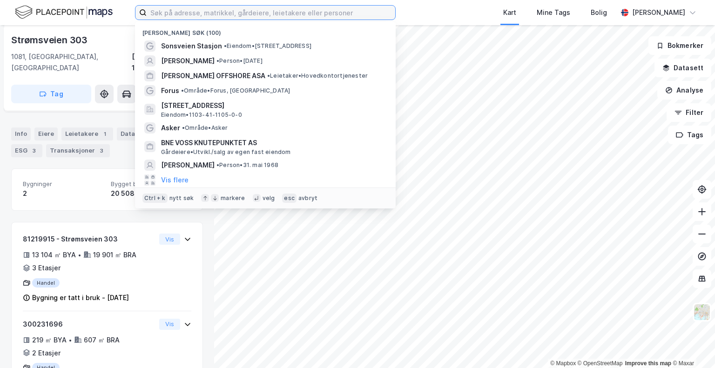
click at [329, 16] on input at bounding box center [271, 13] width 249 height 14
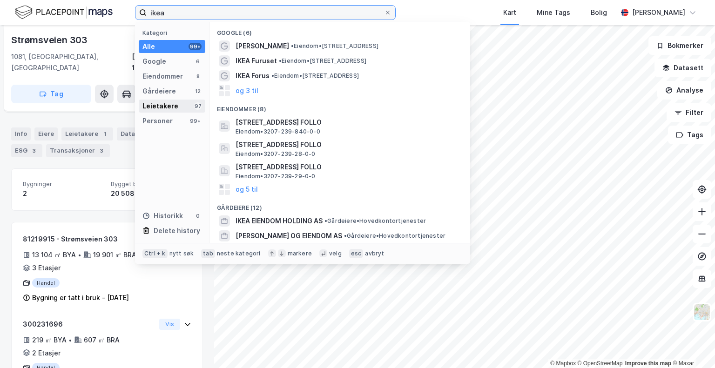
type input "ikea"
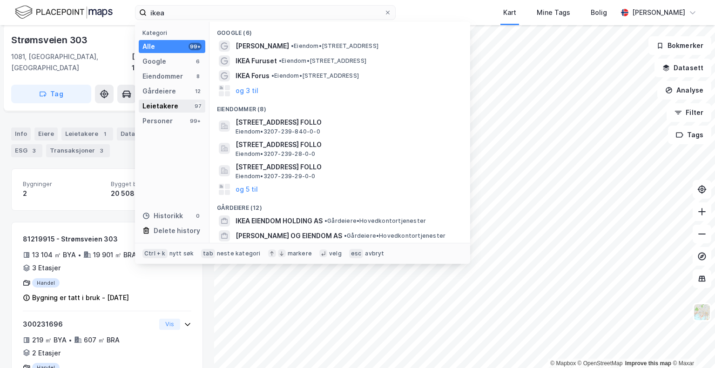
click at [171, 104] on div "Leietakere" at bounding box center [161, 106] width 36 height 11
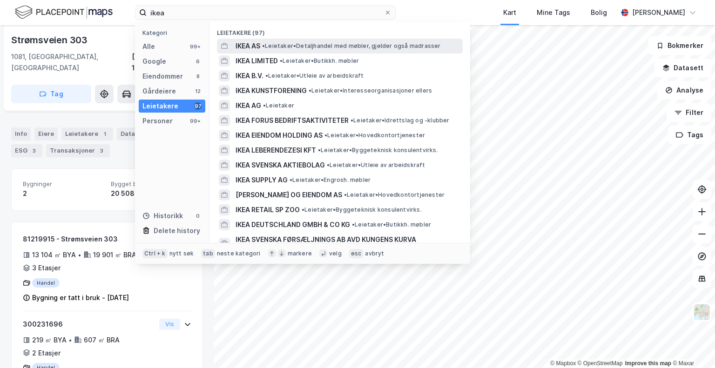
click at [262, 45] on div "IKEA AS • Leietaker • Detaljhandel med møbler, gjelder også madrasser" at bounding box center [348, 46] width 225 height 11
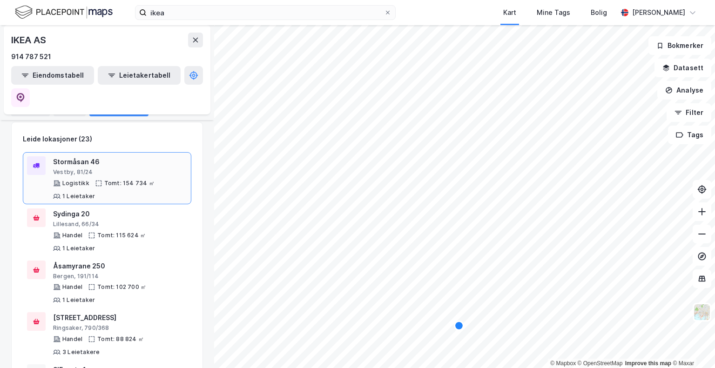
scroll to position [67, 0]
click at [147, 208] on div "Sydinga 20" at bounding box center [120, 213] width 134 height 11
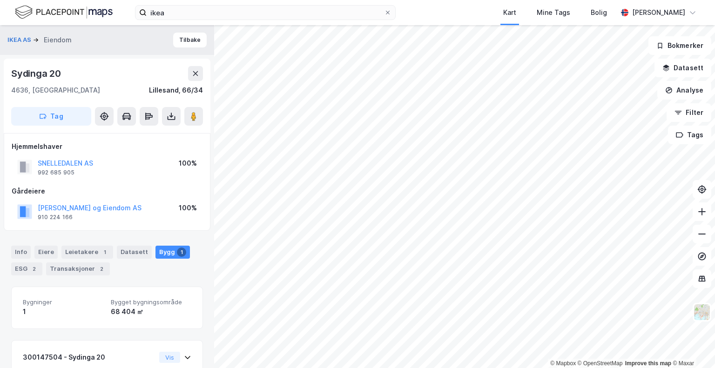
scroll to position [22, 0]
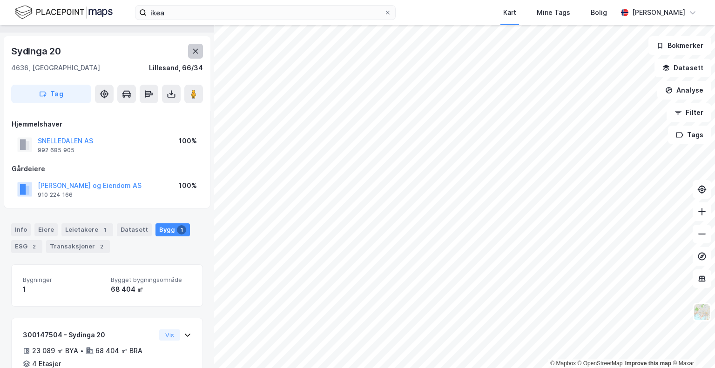
click at [201, 52] on button at bounding box center [195, 51] width 15 height 15
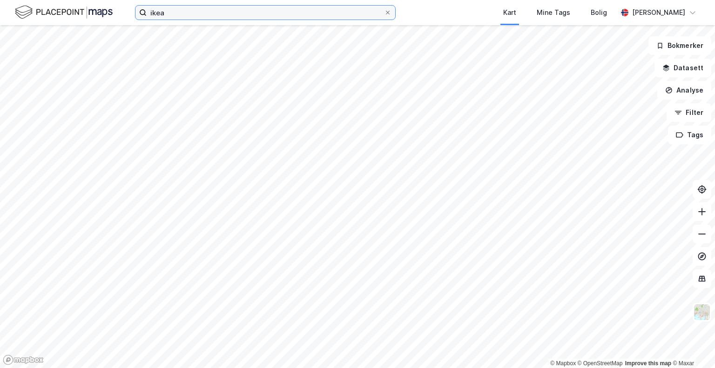
click at [186, 17] on input "ikea" at bounding box center [266, 13] width 238 height 14
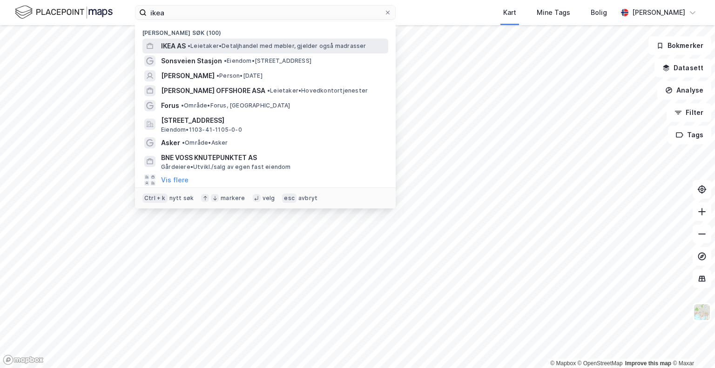
click at [201, 41] on div "IKEA AS • Leietaker • Detaljhandel med møbler, gjelder også madrasser" at bounding box center [273, 46] width 225 height 11
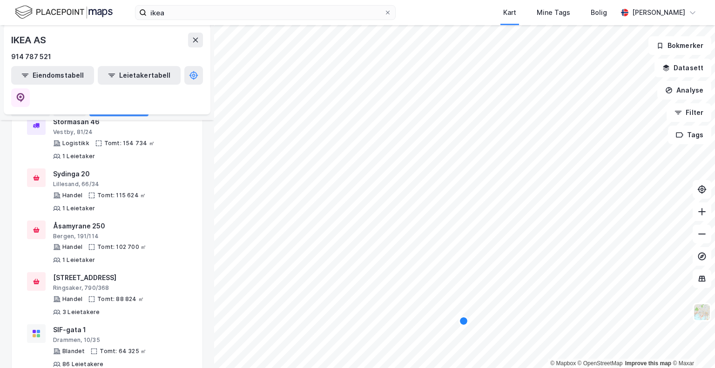
scroll to position [135, 0]
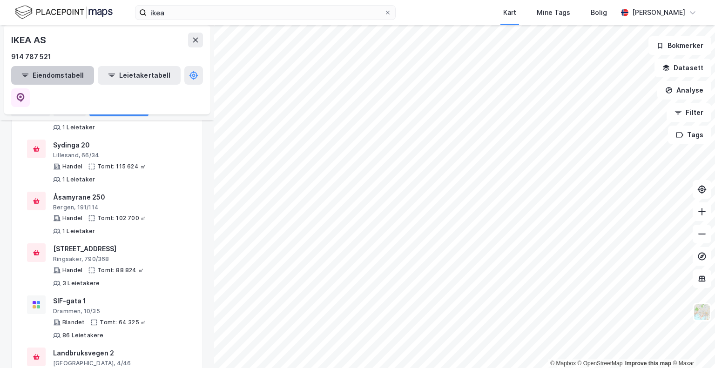
click at [53, 77] on button "Eiendomstabell" at bounding box center [52, 75] width 83 height 19
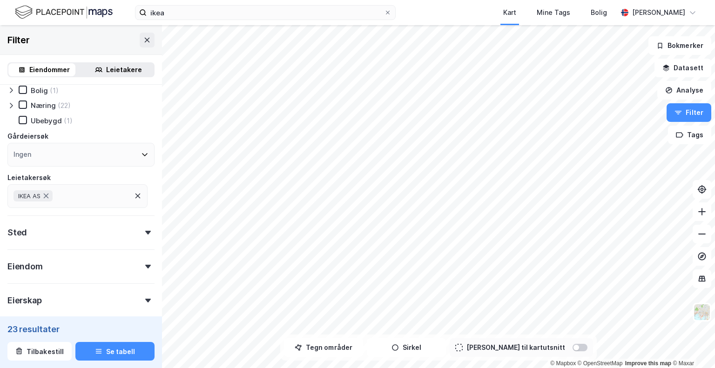
scroll to position [41, 0]
click at [124, 152] on div "Ingen" at bounding box center [80, 153] width 147 height 24
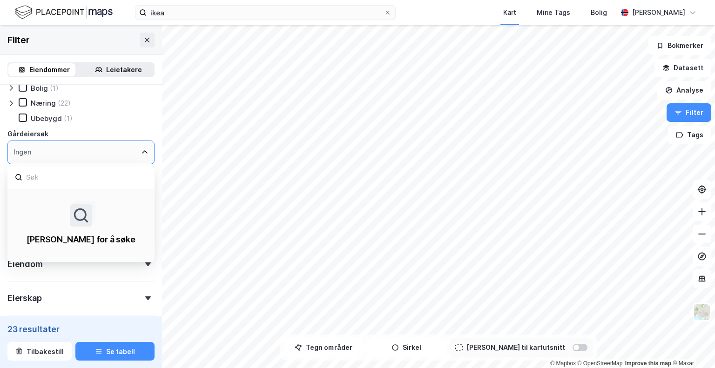
click at [124, 152] on div "Ingen" at bounding box center [80, 153] width 147 height 24
click at [143, 141] on div "Ingen" at bounding box center [80, 153] width 147 height 24
click at [141, 153] on icon at bounding box center [144, 152] width 7 height 7
click at [153, 149] on div "Eiendomstype [PERSON_NAME] (1) Næring (22) [GEOGRAPHIC_DATA] (1) Gårdeiersøk In…" at bounding box center [81, 237] width 162 height 386
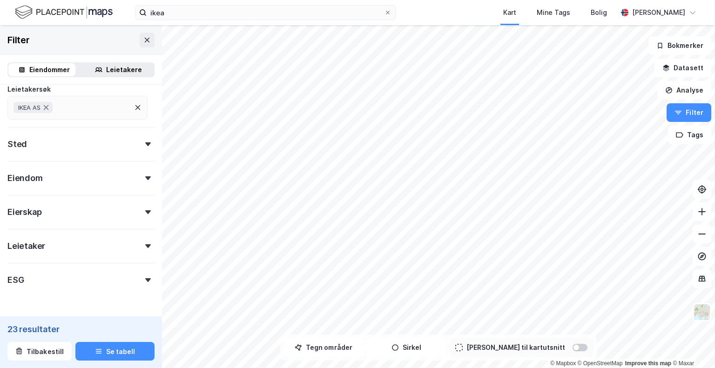
scroll to position [153, 0]
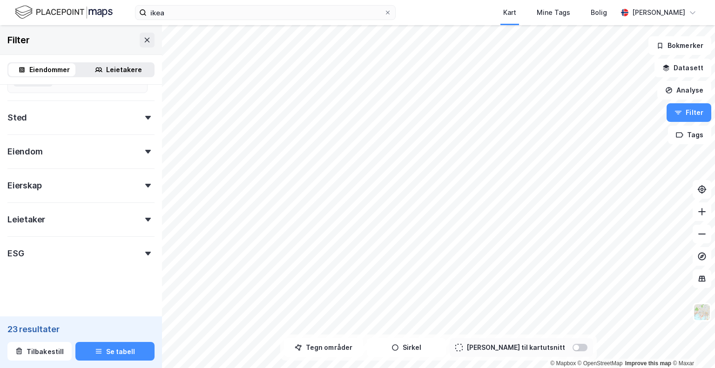
click at [119, 191] on div "Eierskap" at bounding box center [80, 182] width 147 height 27
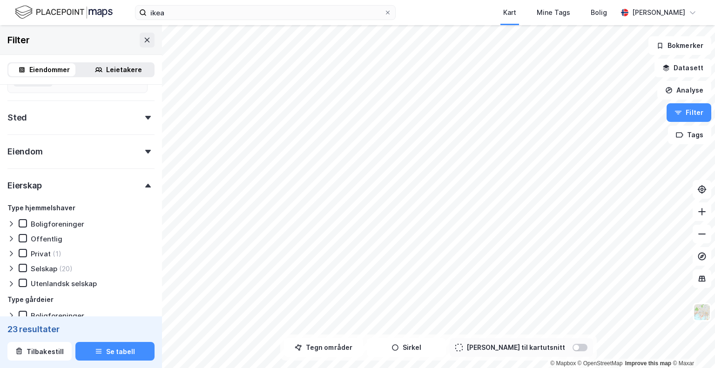
click at [122, 188] on div "Eierskap" at bounding box center [80, 182] width 147 height 27
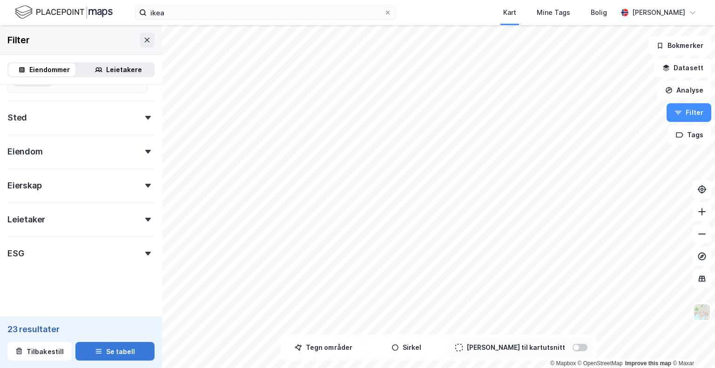
click at [102, 347] on button "Se tabell" at bounding box center [114, 351] width 79 height 19
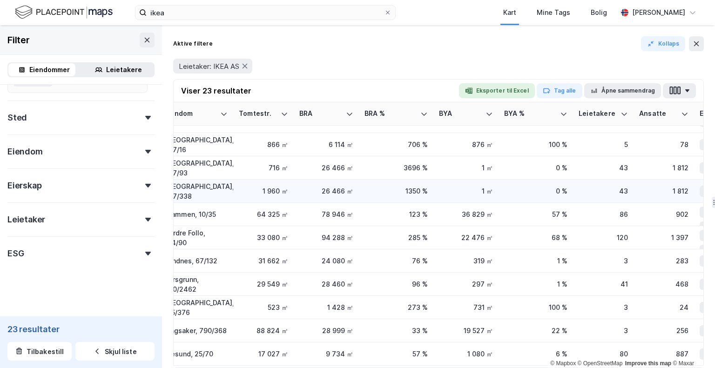
scroll to position [179, 220]
click at [267, 110] on div "Tomtestr." at bounding box center [258, 113] width 38 height 9
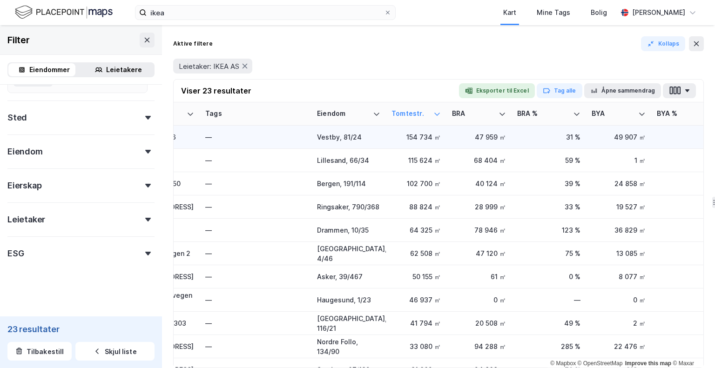
scroll to position [0, 0]
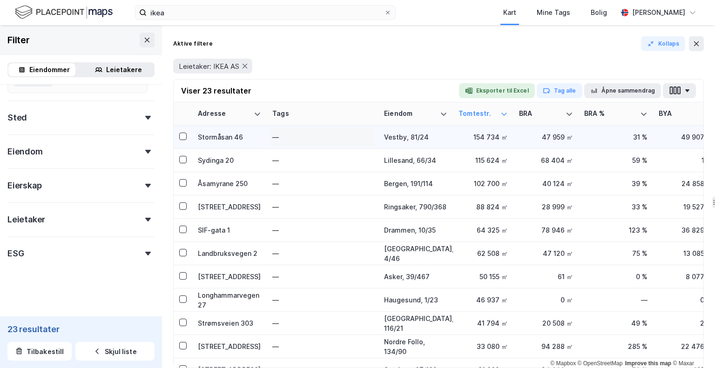
drag, startPoint x: 277, startPoint y: 137, endPoint x: 352, endPoint y: 134, distance: 74.6
click at [352, 134] on div "—" at bounding box center [322, 137] width 101 height 15
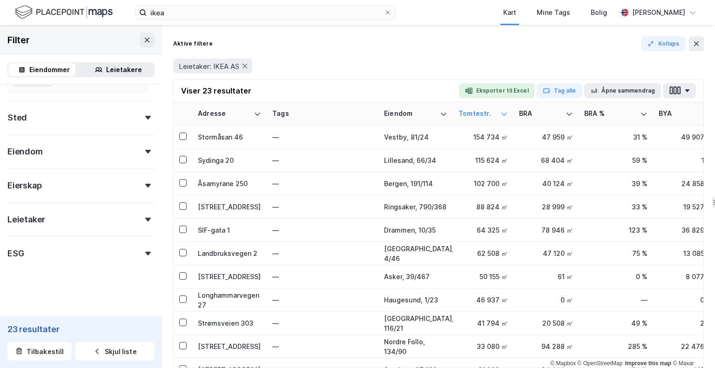
click at [381, 51] on div "Aktive filtere Kollaps Leietaker: IKEA AS" at bounding box center [438, 57] width 531 height 43
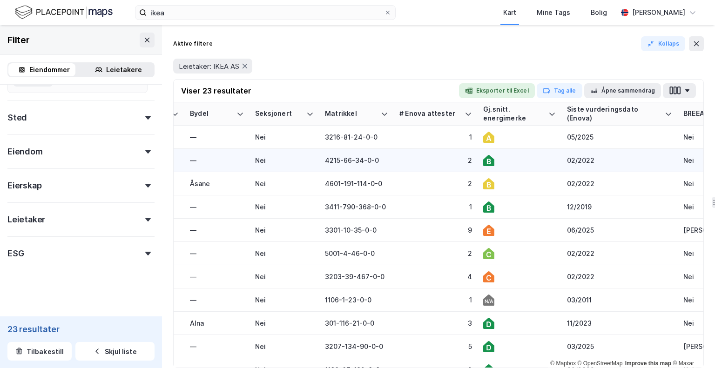
scroll to position [0, 1019]
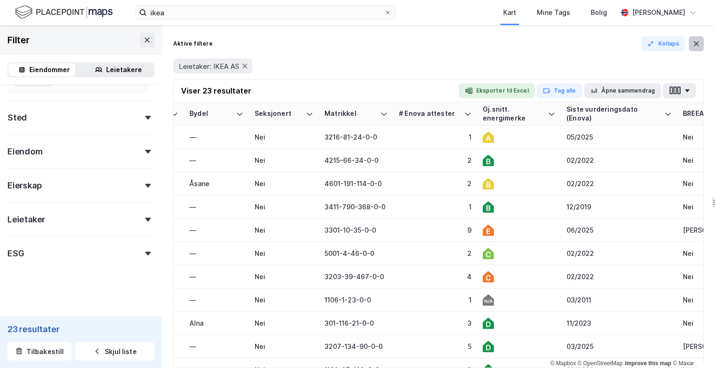
click at [697, 50] on button at bounding box center [696, 43] width 15 height 15
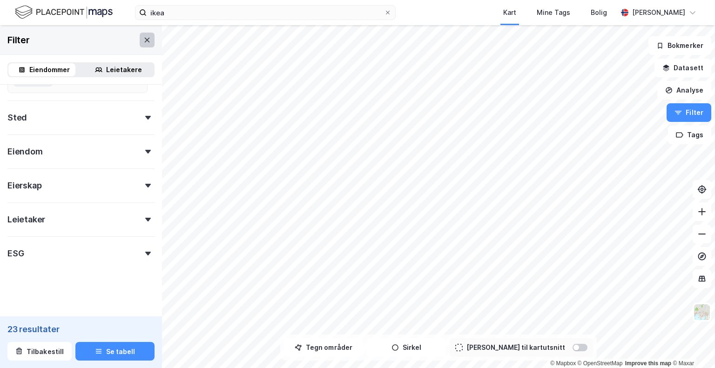
click at [143, 43] on icon at bounding box center [146, 39] width 7 height 7
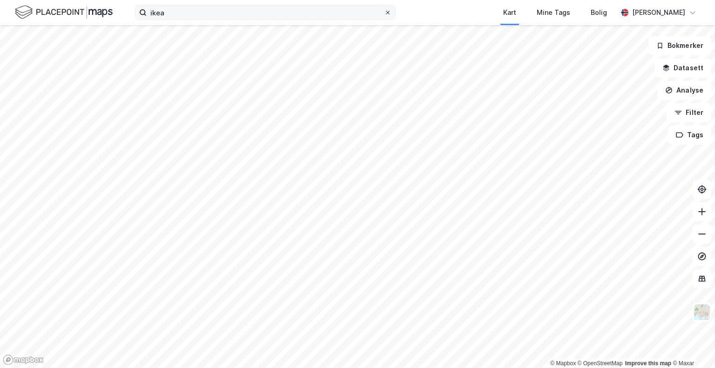
click at [389, 11] on icon at bounding box center [388, 13] width 6 height 6
click at [384, 11] on input "ikea" at bounding box center [266, 13] width 238 height 14
click at [440, 6] on div "Kart Mine Tags [PERSON_NAME]" at bounding box center [357, 12] width 715 height 25
click at [687, 90] on button "Analyse" at bounding box center [685, 90] width 54 height 19
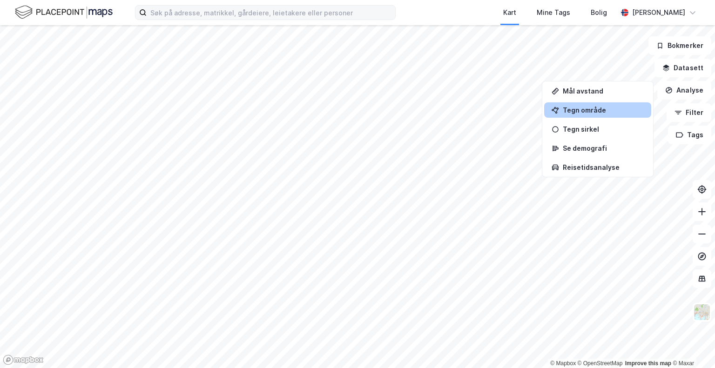
click at [611, 107] on div "Tegn område" at bounding box center [603, 110] width 81 height 8
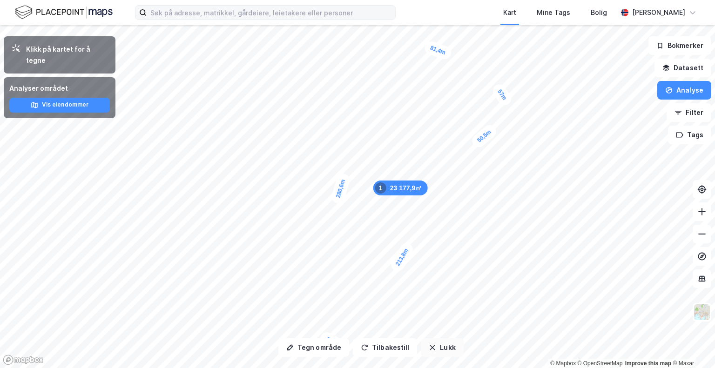
click at [445, 350] on button "Lukk" at bounding box center [442, 348] width 42 height 19
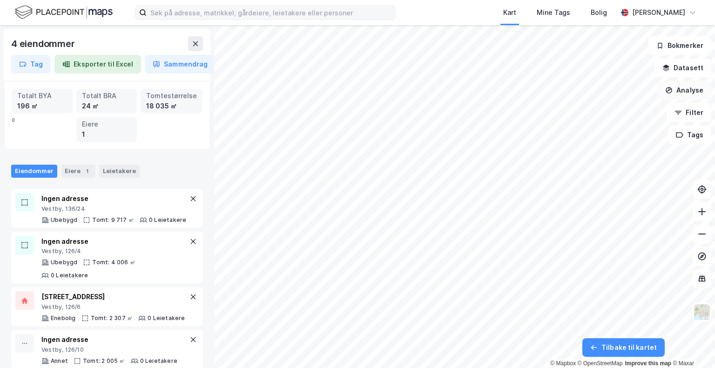
click at [690, 95] on button "Analyse" at bounding box center [685, 90] width 54 height 19
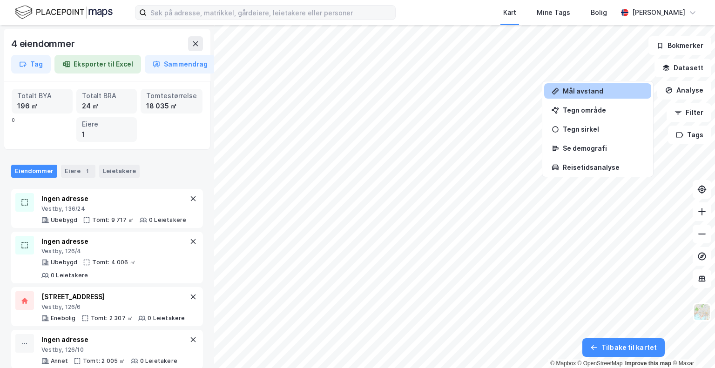
click at [607, 93] on div "Mål avstand" at bounding box center [603, 91] width 81 height 8
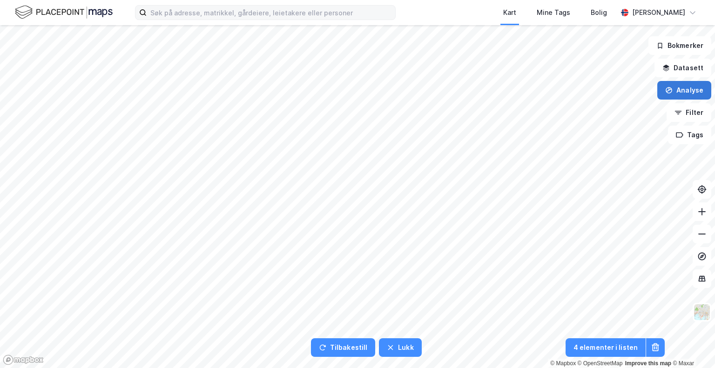
click at [693, 94] on button "Analyse" at bounding box center [685, 90] width 54 height 19
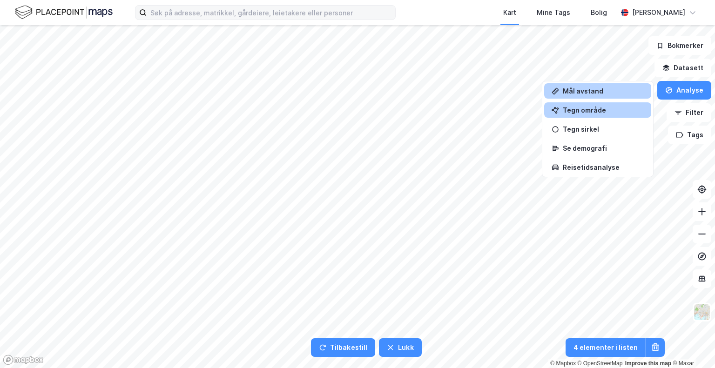
click at [619, 111] on div "Tegn område" at bounding box center [603, 110] width 81 height 8
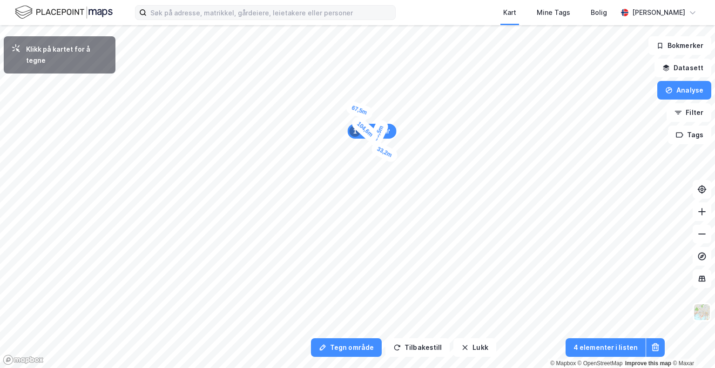
click at [397, 158] on div "33,2m" at bounding box center [385, 153] width 30 height 24
click at [296, 269] on div "0,8m" at bounding box center [297, 269] width 24 height 27
click at [401, 342] on button "Tilbakestill" at bounding box center [418, 348] width 64 height 19
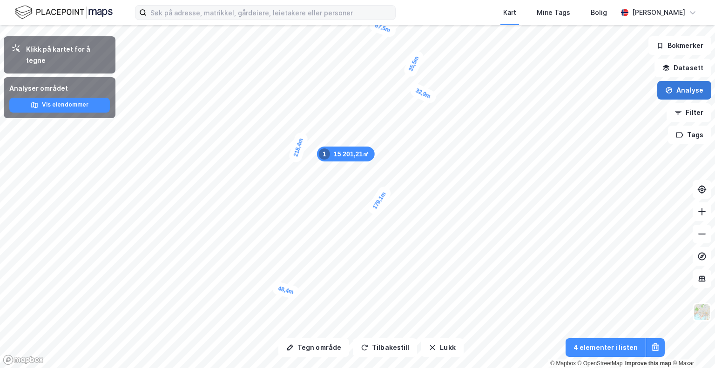
click at [689, 93] on button "Analyse" at bounding box center [685, 90] width 54 height 19
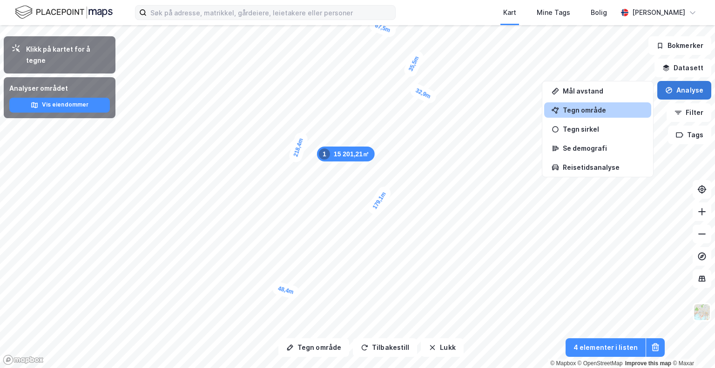
click at [689, 93] on button "Analyse" at bounding box center [685, 90] width 54 height 19
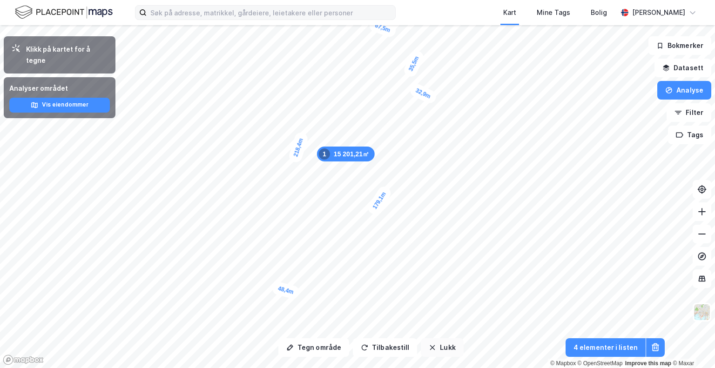
click at [455, 348] on button "Lukk" at bounding box center [442, 348] width 42 height 19
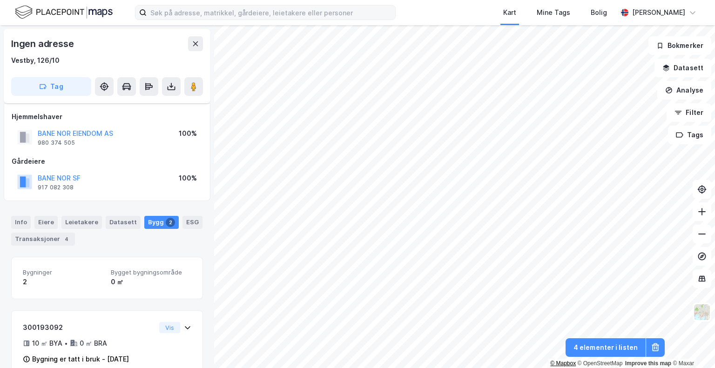
scroll to position [22, 0]
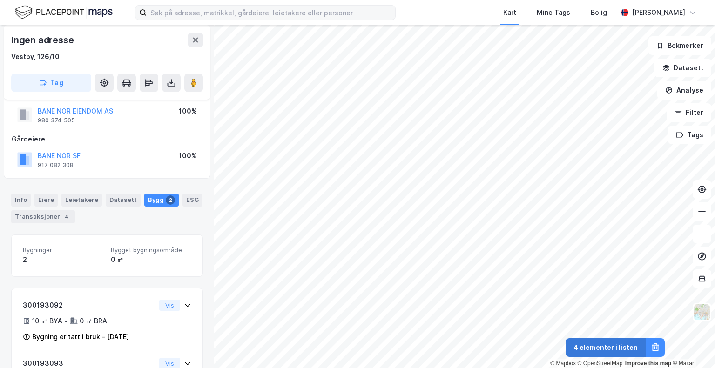
click at [592, 348] on button "4 elementer i listen" at bounding box center [606, 348] width 80 height 19
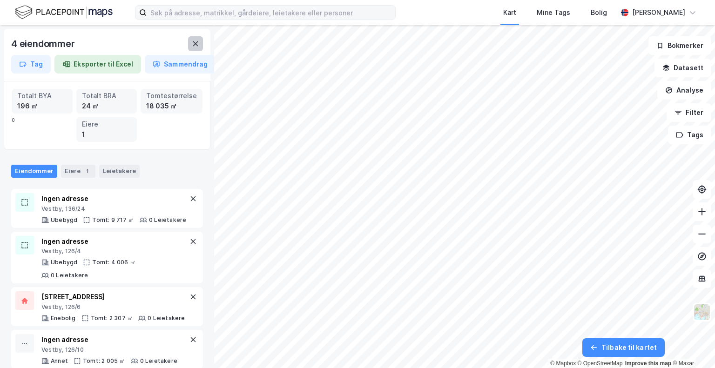
click at [195, 44] on icon at bounding box center [195, 43] width 5 height 5
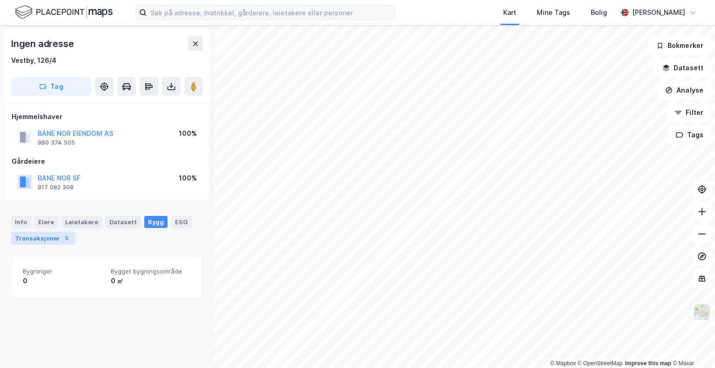
click at [54, 237] on div "Transaksjoner 5" at bounding box center [43, 238] width 64 height 13
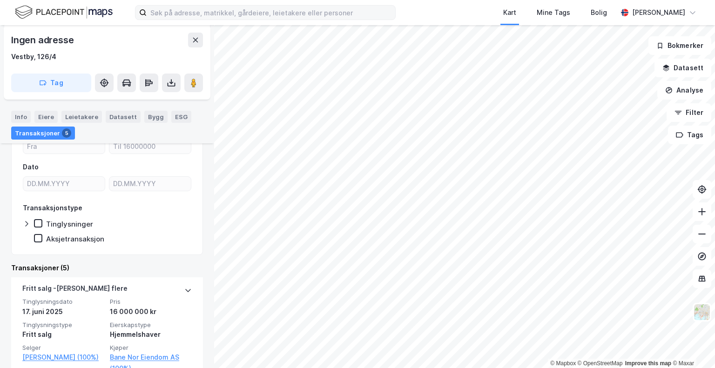
scroll to position [160, 0]
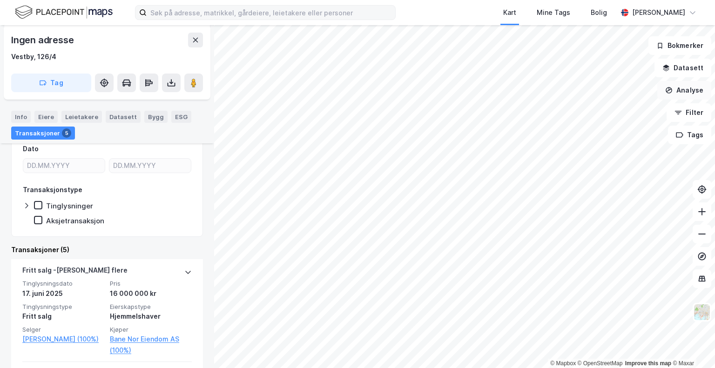
click at [685, 93] on button "Analyse" at bounding box center [685, 90] width 54 height 19
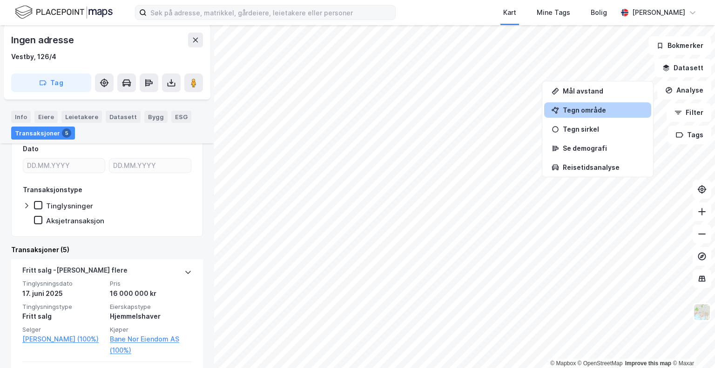
click at [632, 110] on div "Tegn område" at bounding box center [603, 110] width 81 height 8
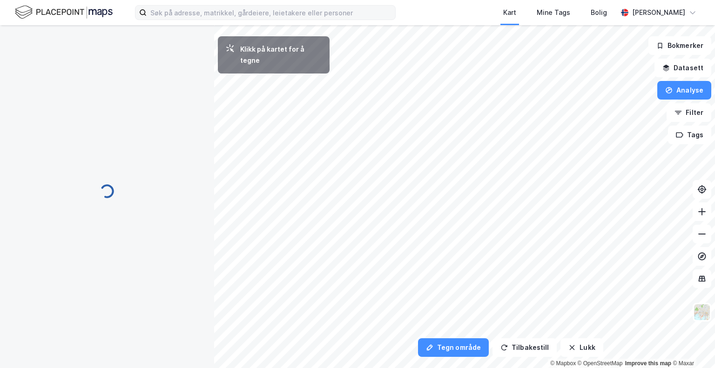
scroll to position [0, 0]
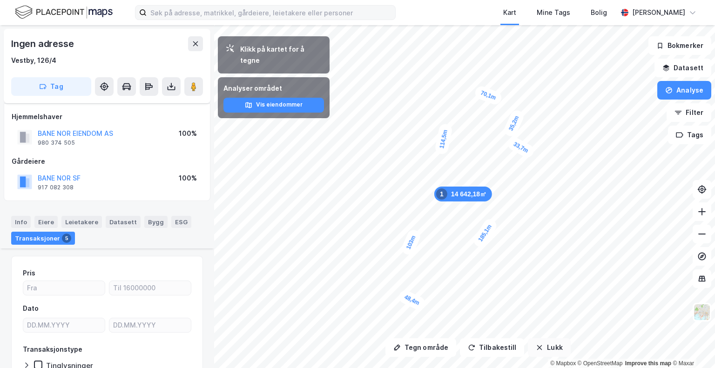
click at [544, 339] on button "Lukk" at bounding box center [549, 348] width 42 height 19
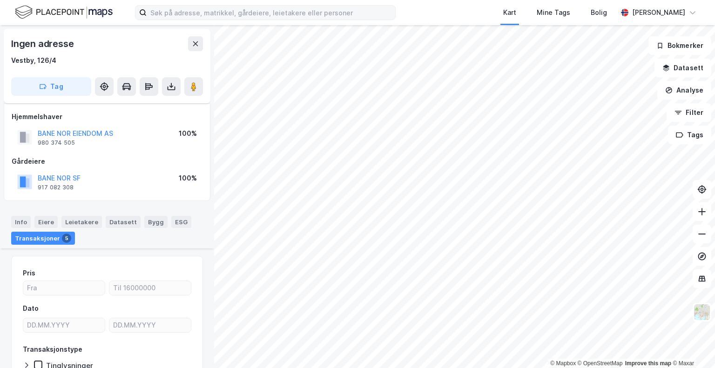
click at [428, 14] on div "Kart Mine Tags [PERSON_NAME]" at bounding box center [357, 12] width 715 height 25
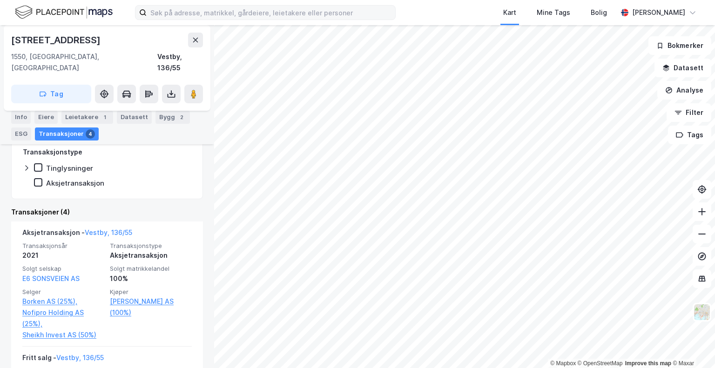
scroll to position [210, 0]
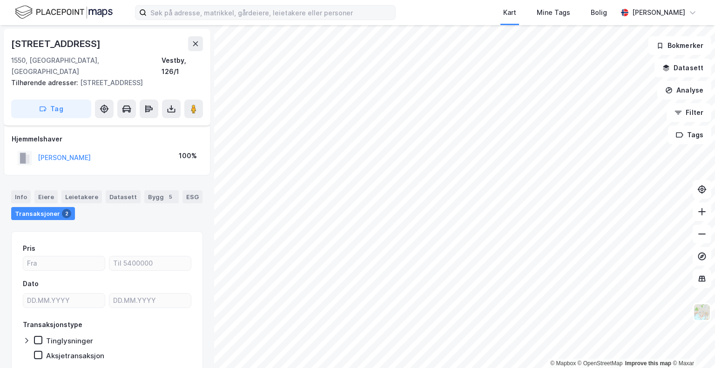
scroll to position [26, 0]
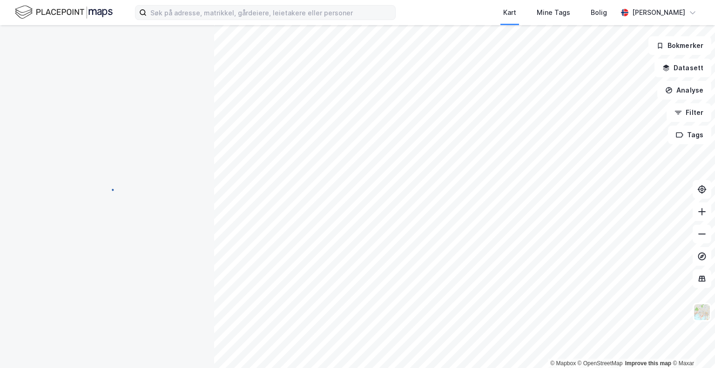
scroll to position [14, 0]
